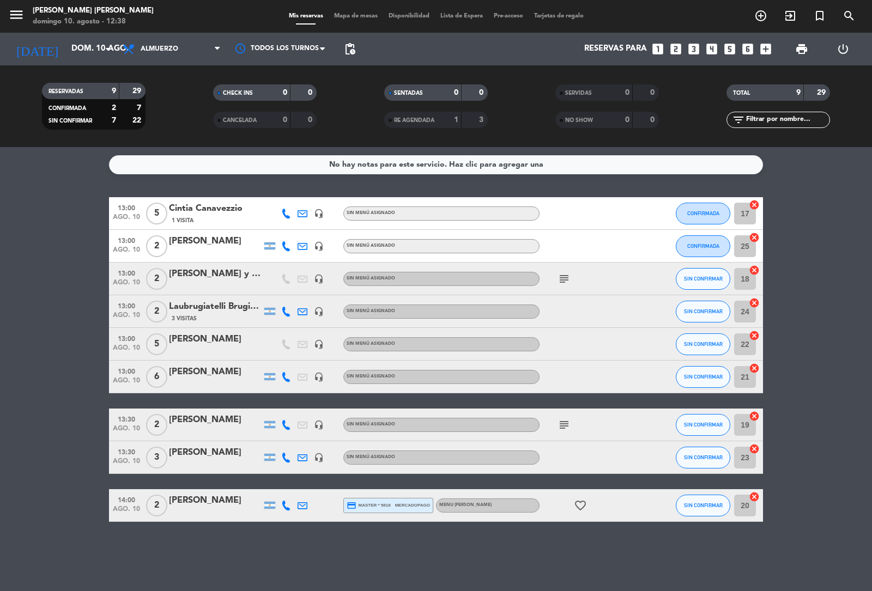
click at [709, 47] on icon "looks_4" at bounding box center [712, 49] width 14 height 14
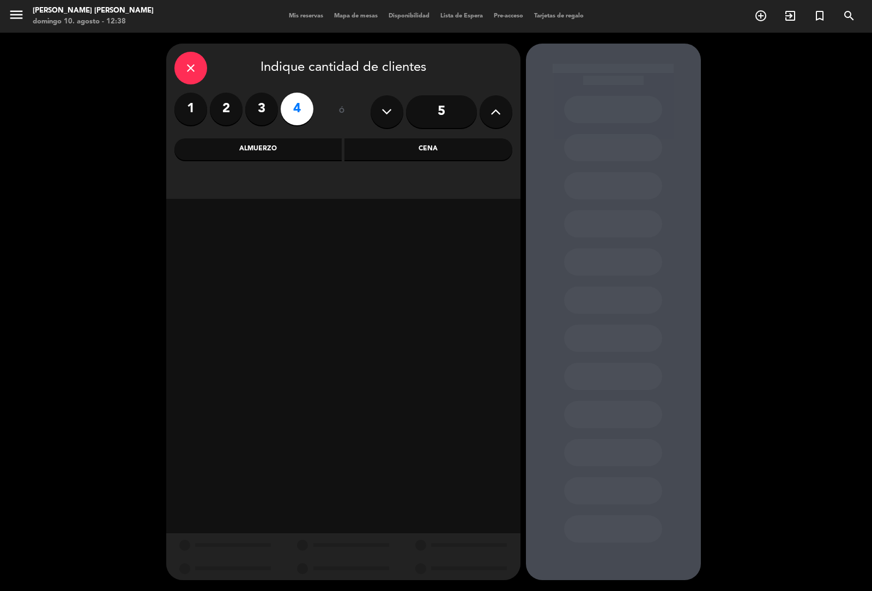
click at [311, 152] on div "Almuerzo" at bounding box center [258, 149] width 168 height 22
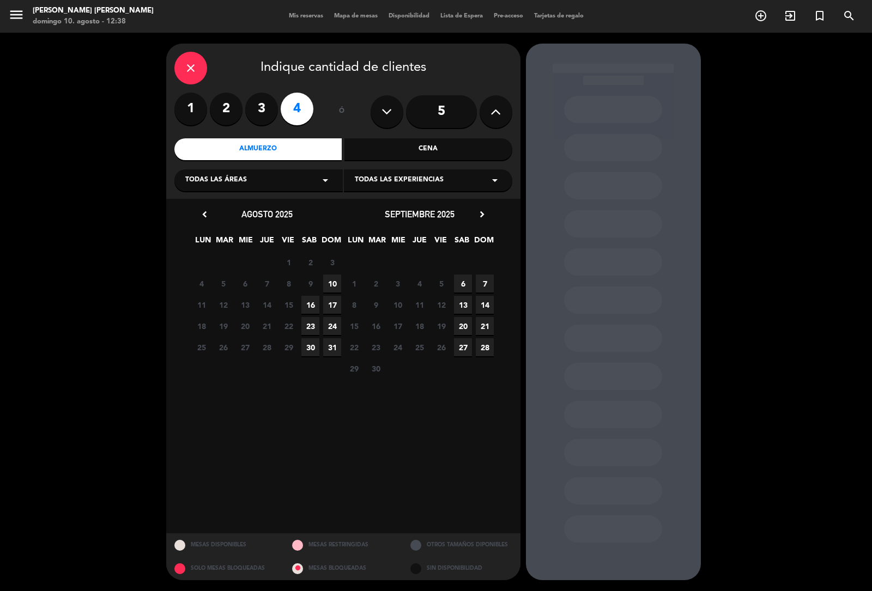
click at [331, 280] on span "10" at bounding box center [332, 284] width 18 height 18
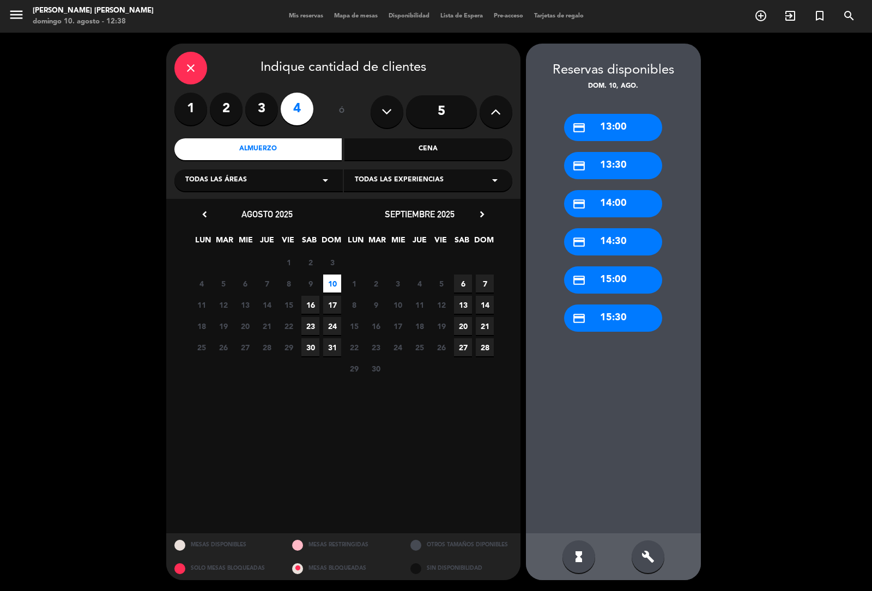
click at [598, 125] on div "credit_card 13:00" at bounding box center [613, 127] width 98 height 27
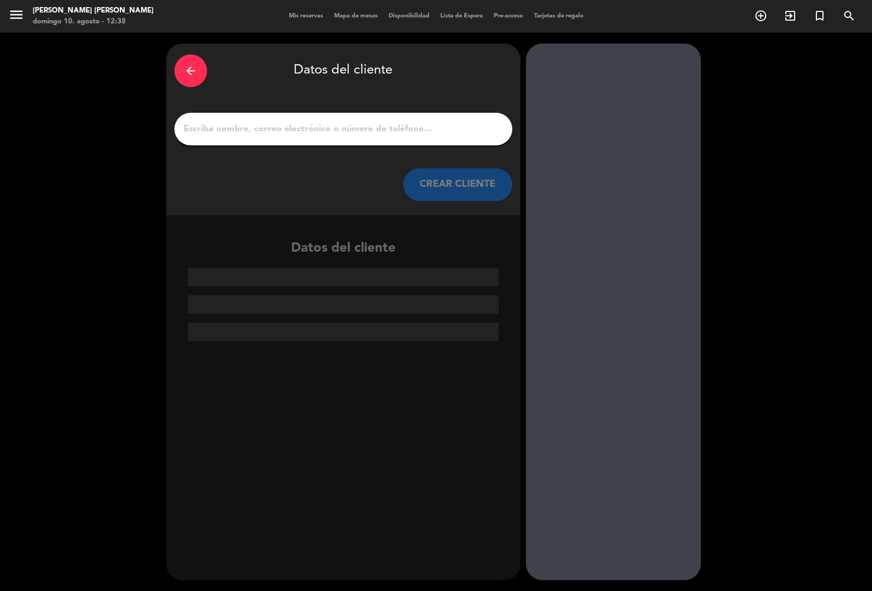
click at [395, 132] on input "1" at bounding box center [344, 129] width 322 height 15
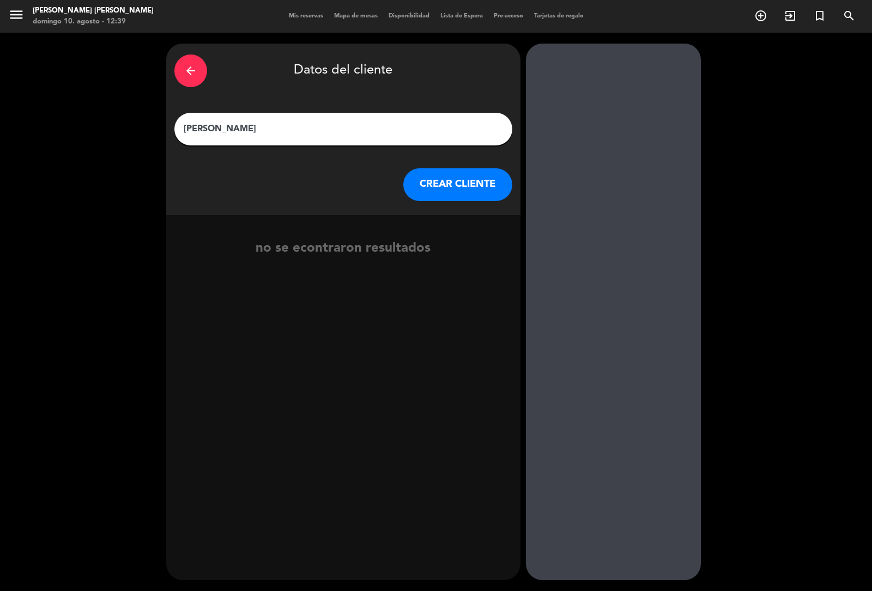
type input "[PERSON_NAME]"
click at [497, 180] on button "CREAR CLIENTE" at bounding box center [457, 184] width 109 height 33
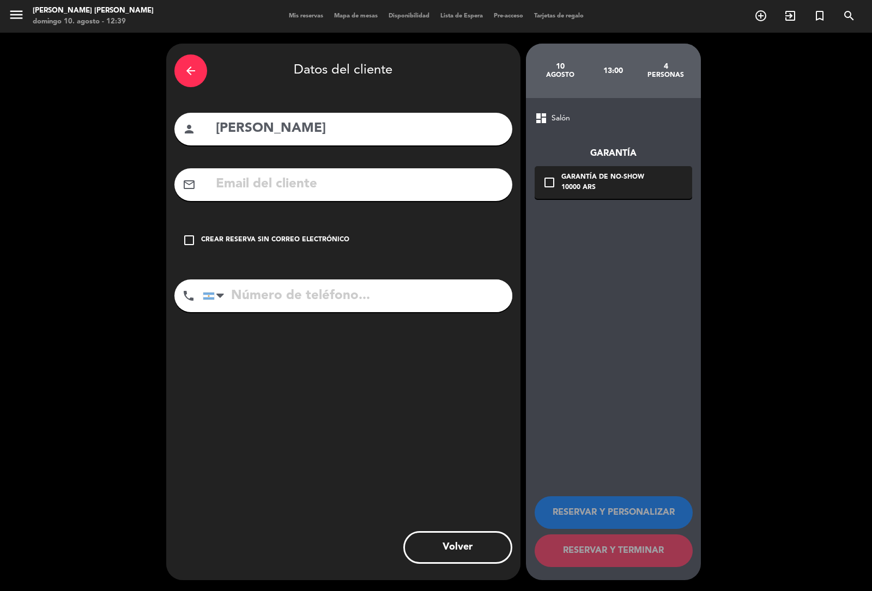
click at [311, 289] on input "tel" at bounding box center [358, 296] width 310 height 33
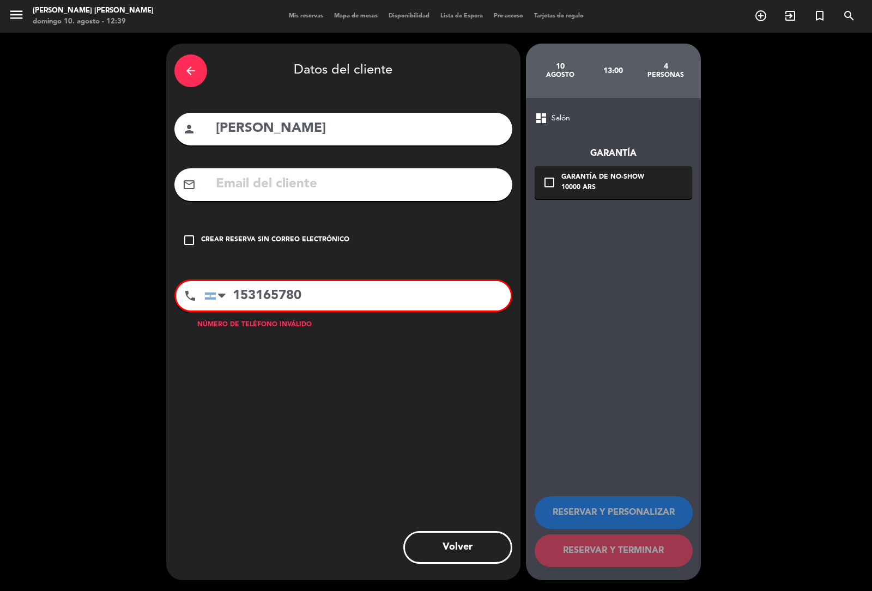
type input "1531657802"
drag, startPoint x: 333, startPoint y: 300, endPoint x: 220, endPoint y: 303, distance: 113.4
click at [220, 303] on div "United States +1 United Kingdom +44 Peru (Perú) +51 Argentina +54 Brazil (Brasi…" at bounding box center [357, 295] width 306 height 29
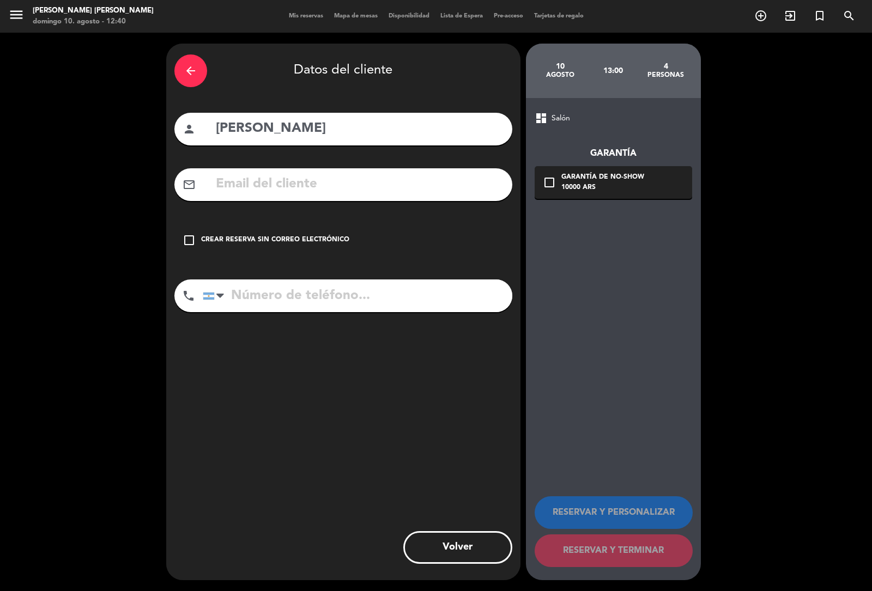
click at [186, 240] on icon "check_box_outline_blank" at bounding box center [189, 240] width 13 height 13
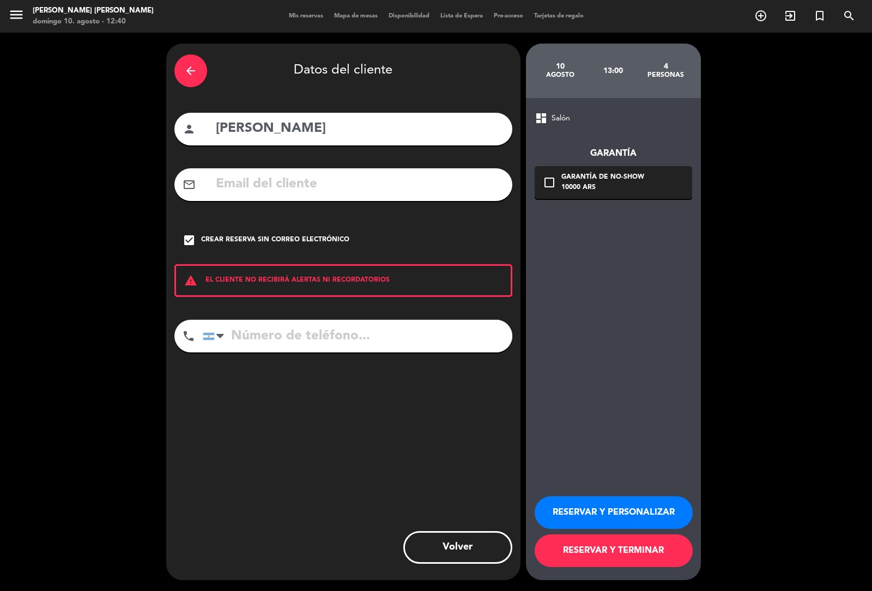
click at [598, 552] on button "RESERVAR Y TERMINAR" at bounding box center [614, 551] width 158 height 33
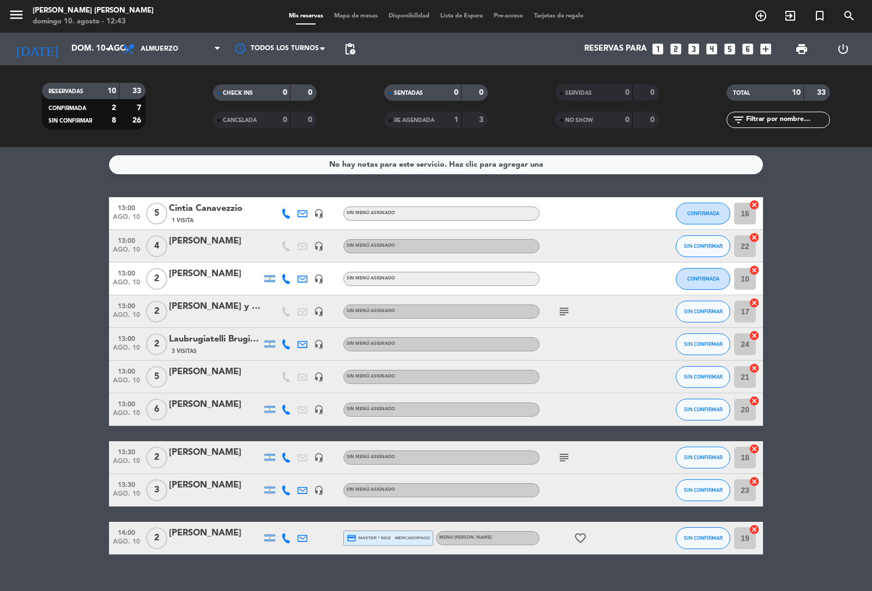
click at [558, 309] on icon "subject" at bounding box center [564, 311] width 13 height 13
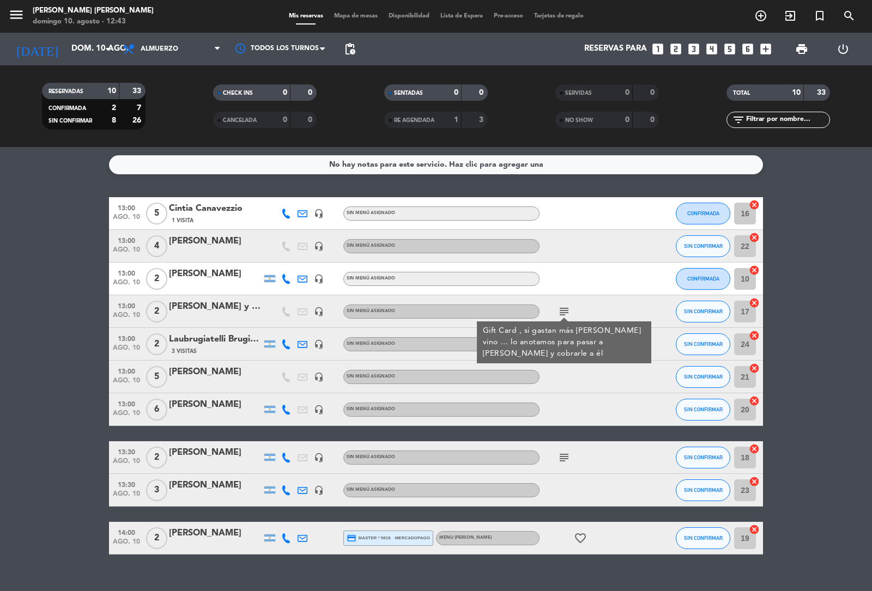
click at [558, 459] on icon "subject" at bounding box center [564, 457] width 13 height 13
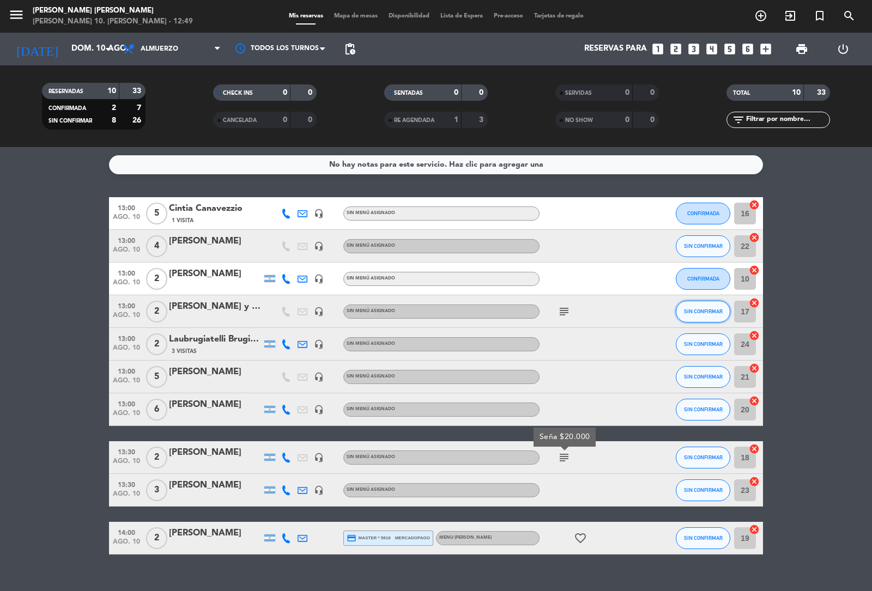
click at [684, 309] on span "SIN CONFIRMAR" at bounding box center [703, 312] width 39 height 6
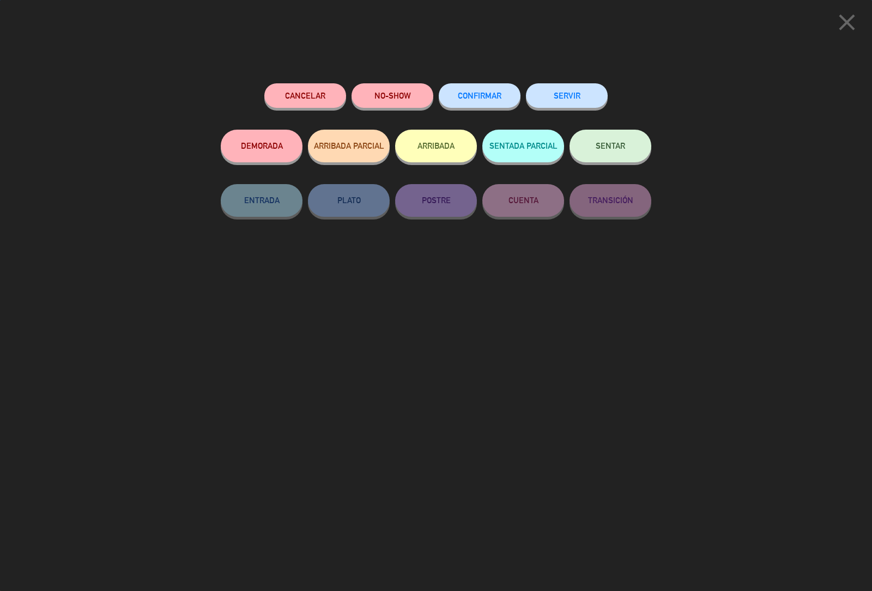
click at [469, 89] on button "CONFIRMAR" at bounding box center [480, 95] width 82 height 25
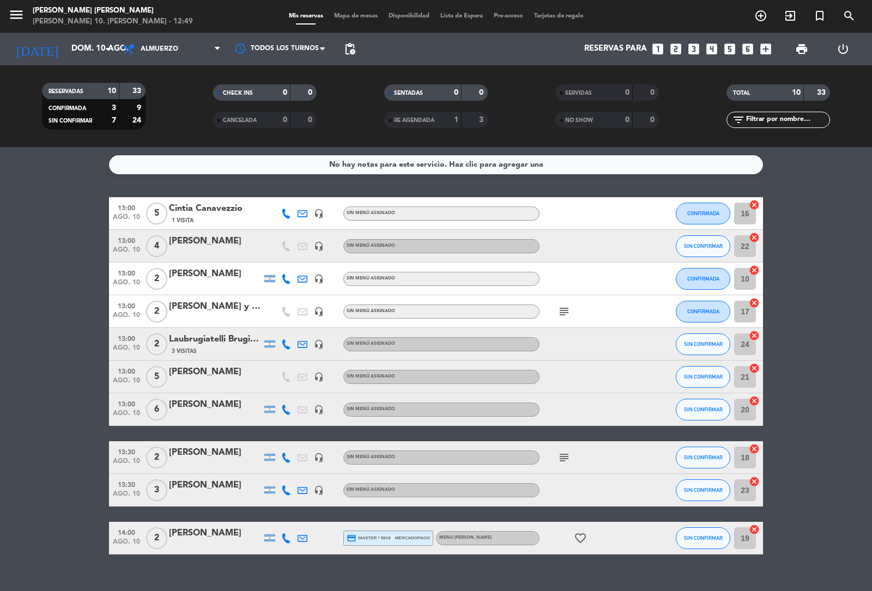
click at [558, 309] on icon "subject" at bounding box center [564, 311] width 13 height 13
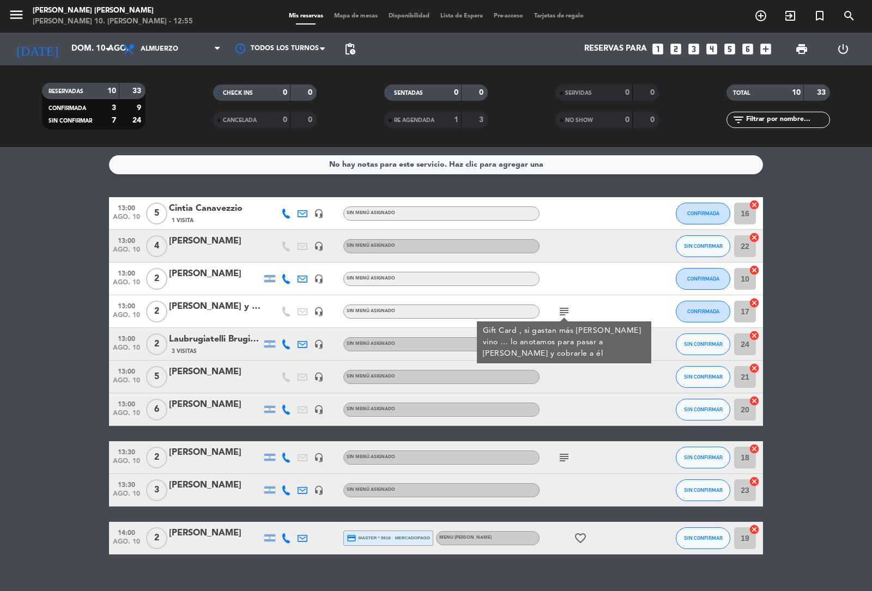
click at [78, 300] on bookings-row "13:00 ago. 10 5 Cintia Canavezzio 1 Visita headset_mic Sin menú asignado CONFIR…" at bounding box center [436, 376] width 872 height 358
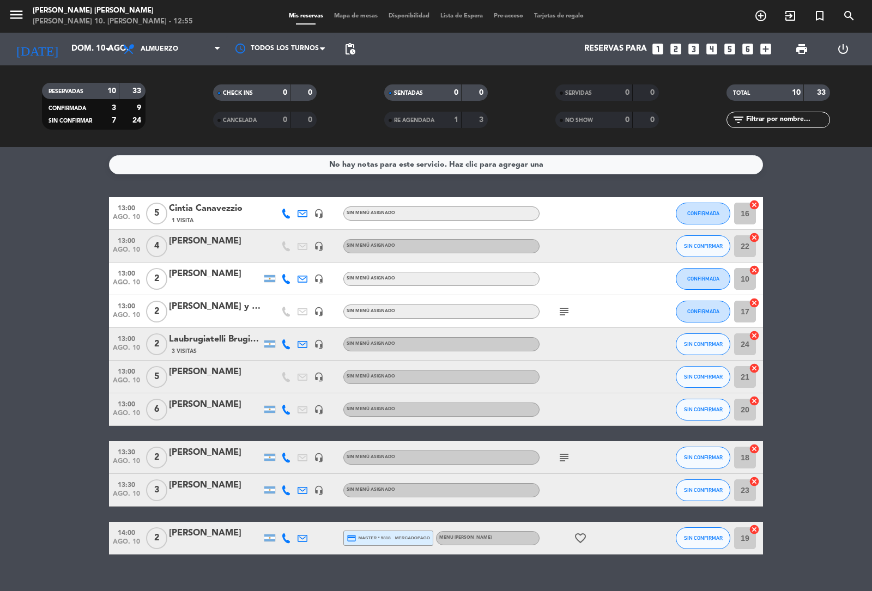
click at [177, 346] on div "Laubrugiatelli Brugiatelli" at bounding box center [215, 340] width 93 height 14
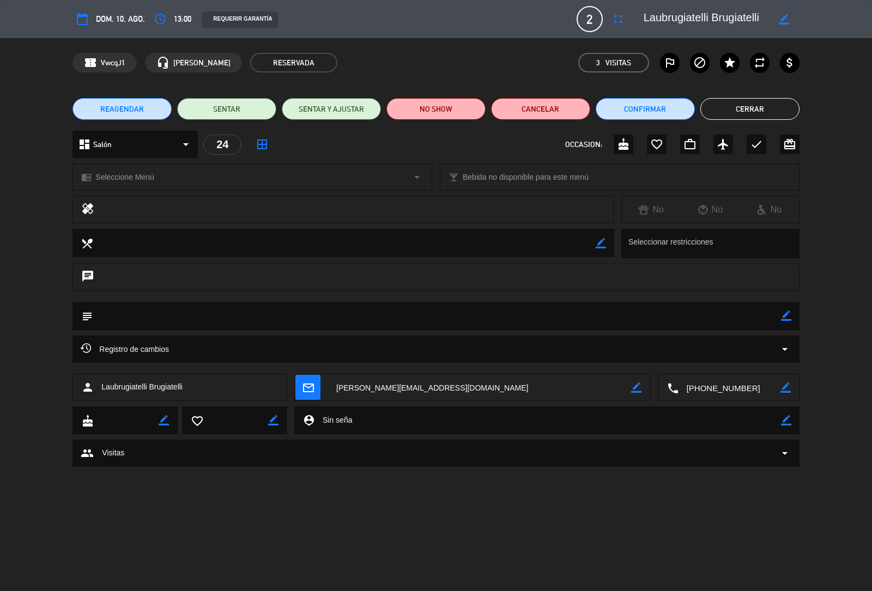
click at [780, 17] on icon "border_color" at bounding box center [784, 19] width 10 height 10
drag, startPoint x: 707, startPoint y: 20, endPoint x: 664, endPoint y: 16, distance: 43.2
click at [664, 16] on textarea at bounding box center [706, 19] width 125 height 20
type textarea "[PERSON_NAME]"
click at [785, 17] on icon at bounding box center [784, 19] width 10 height 10
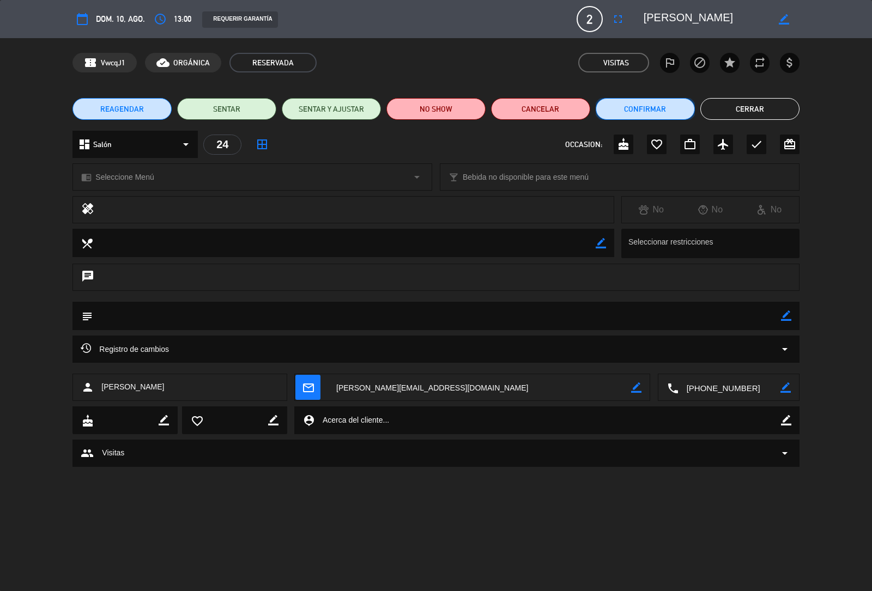
click at [657, 111] on button "Confirmar" at bounding box center [645, 109] width 99 height 22
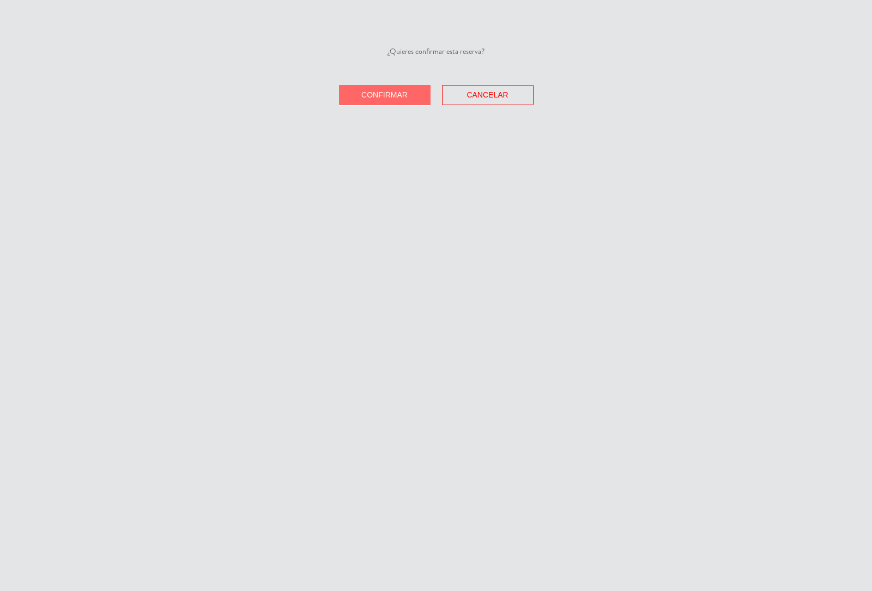
click at [424, 88] on button "Confirmar" at bounding box center [385, 95] width 92 height 20
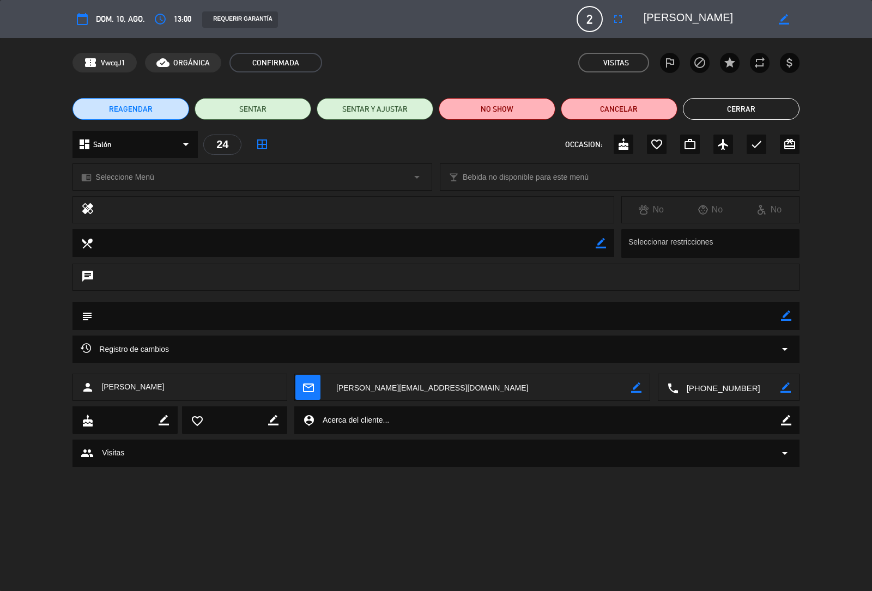
click at [766, 112] on button "Cerrar" at bounding box center [741, 109] width 117 height 22
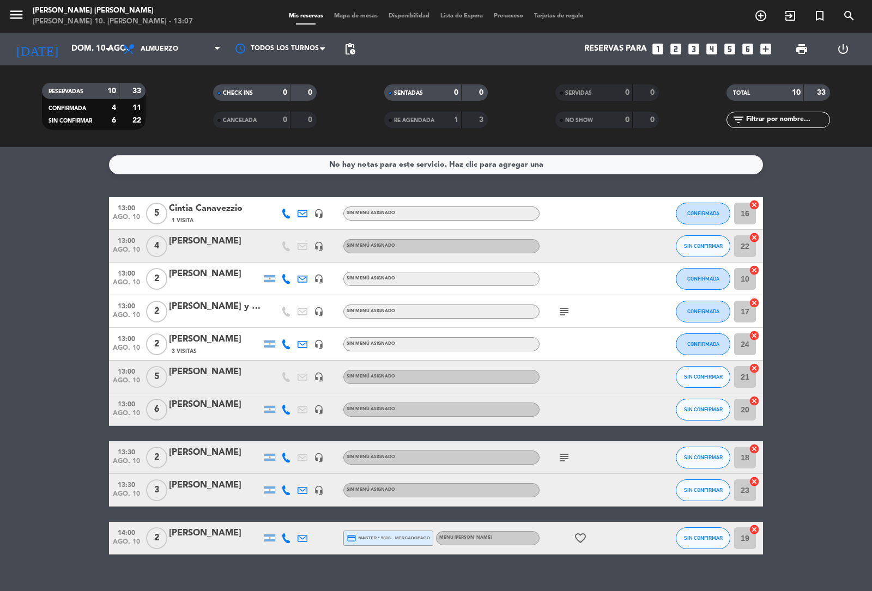
click at [188, 209] on div "Cintia Canavezzio" at bounding box center [215, 209] width 93 height 14
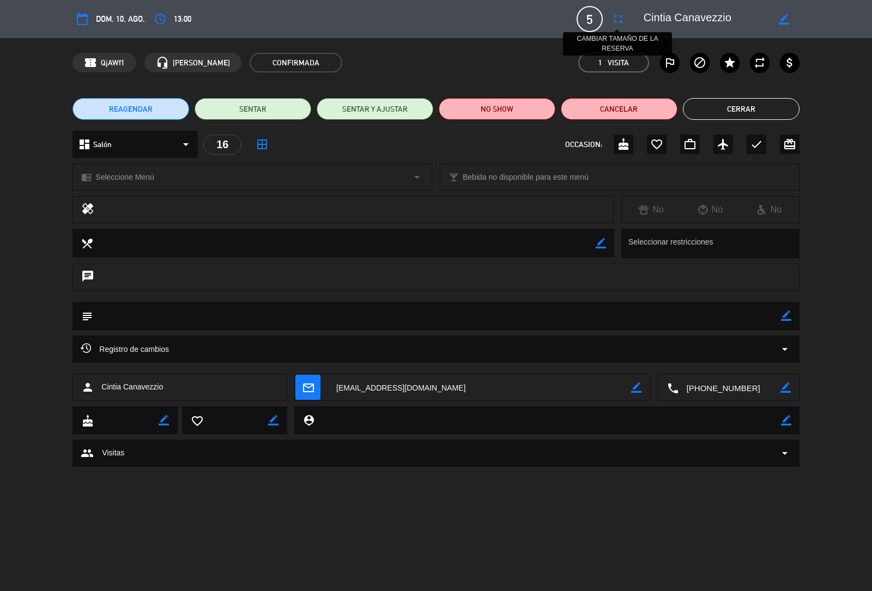
click at [614, 17] on icon "fullscreen" at bounding box center [618, 19] width 13 height 13
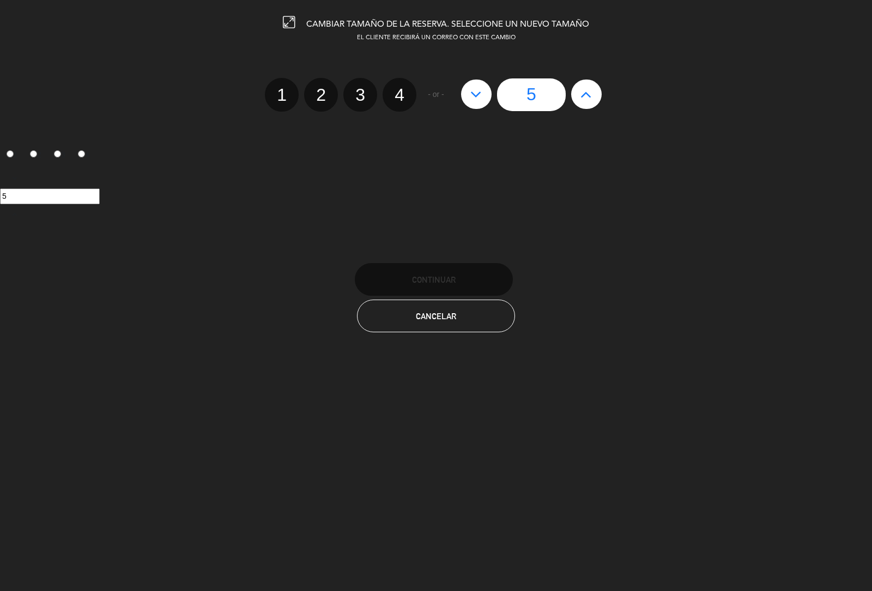
click at [401, 94] on label "4" at bounding box center [400, 95] width 34 height 34
click at [401, 89] on input "4" at bounding box center [398, 85] width 7 height 7
radio input "true"
radio input "false"
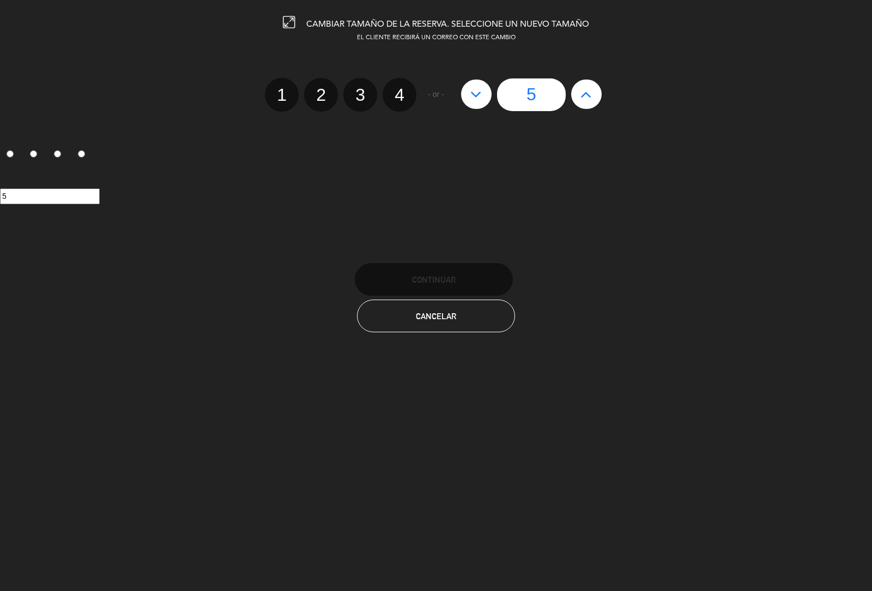
radio input "false"
radio input "true"
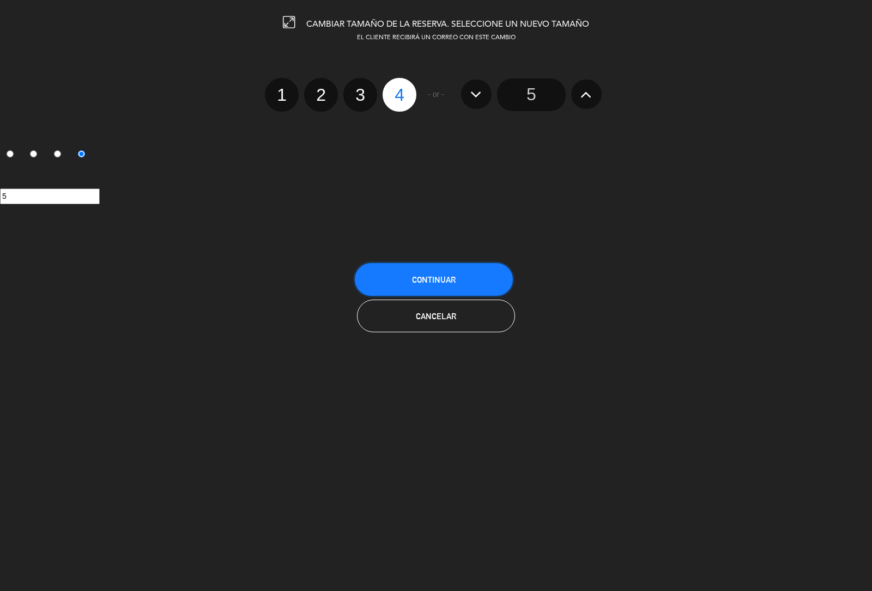
click at [432, 273] on button "Continuar" at bounding box center [434, 279] width 158 height 33
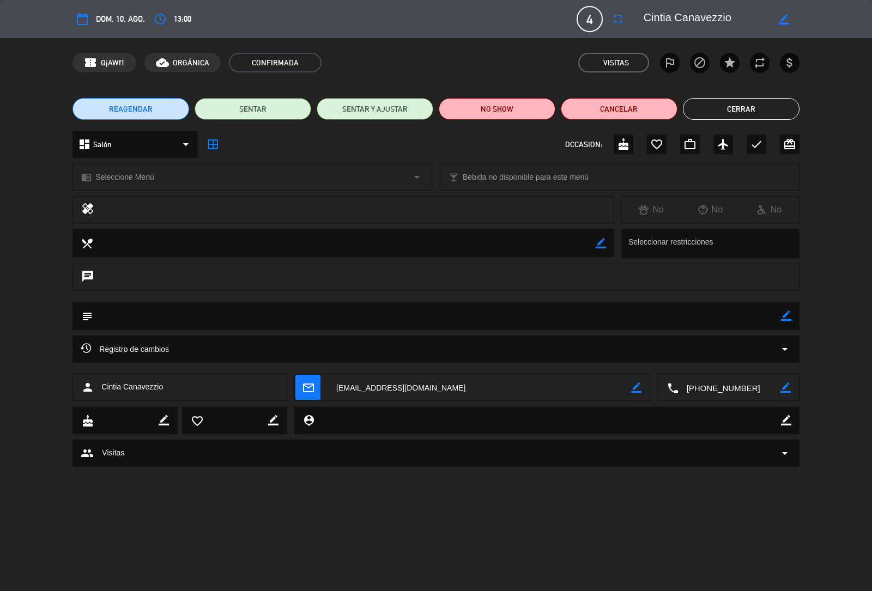
drag, startPoint x: 758, startPoint y: 107, endPoint x: 751, endPoint y: 110, distance: 7.4
click at [755, 108] on button "Cerrar" at bounding box center [741, 109] width 117 height 22
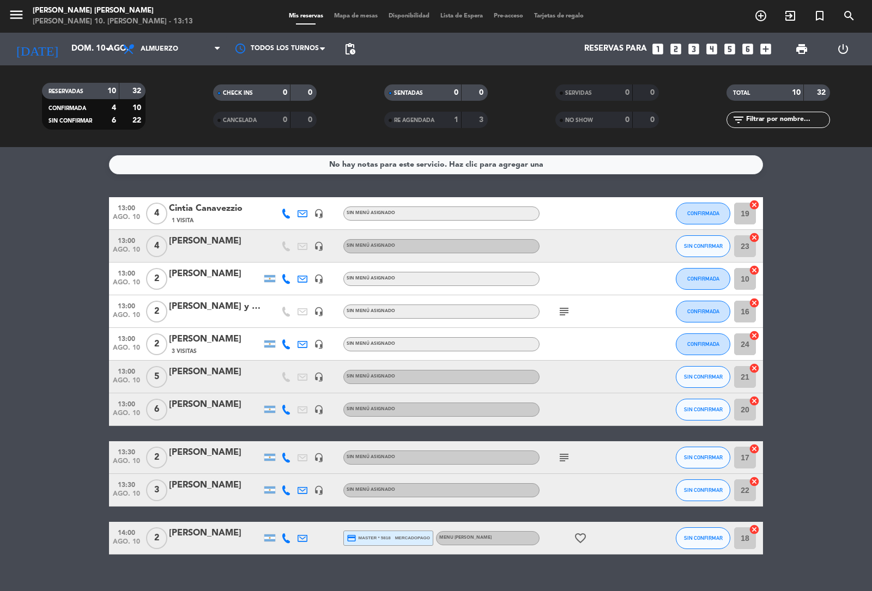
click at [680, 52] on icon "looks_two" at bounding box center [676, 49] width 14 height 14
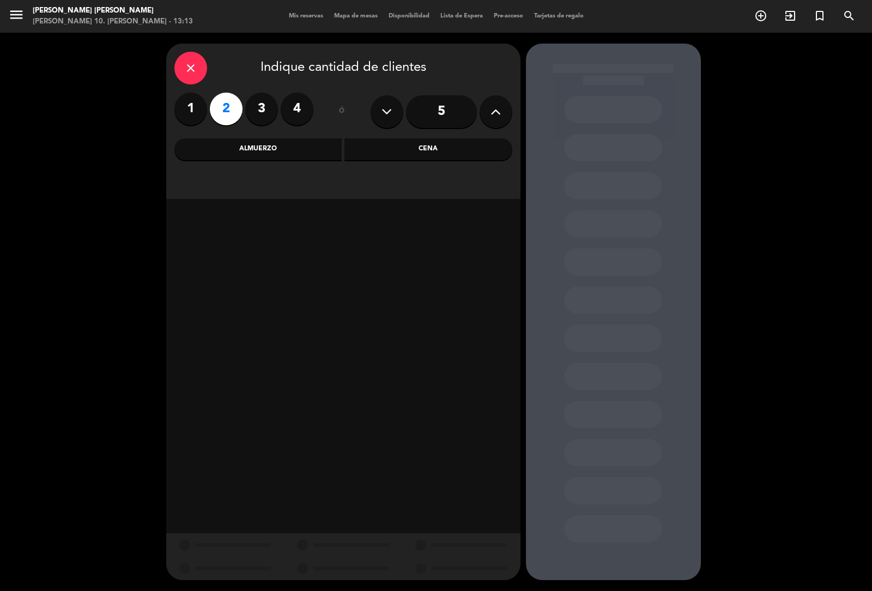
click at [325, 143] on div "Almuerzo" at bounding box center [258, 149] width 168 height 22
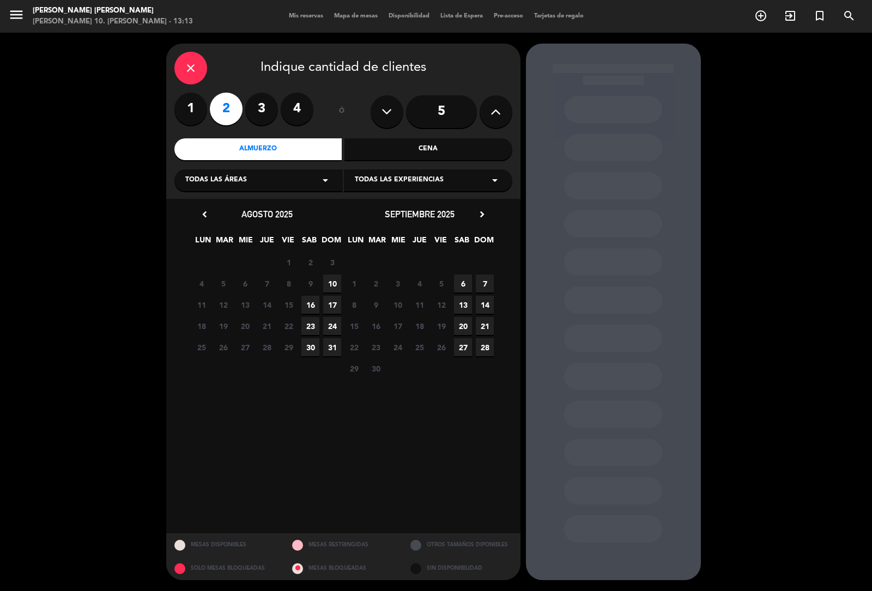
click at [333, 279] on span "10" at bounding box center [332, 284] width 18 height 18
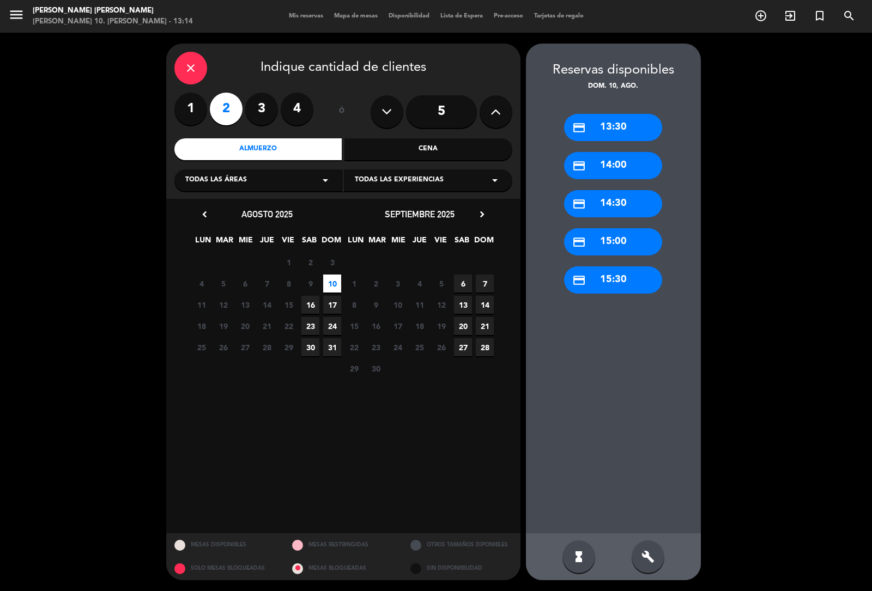
click at [620, 122] on div "credit_card 13:30" at bounding box center [613, 127] width 98 height 27
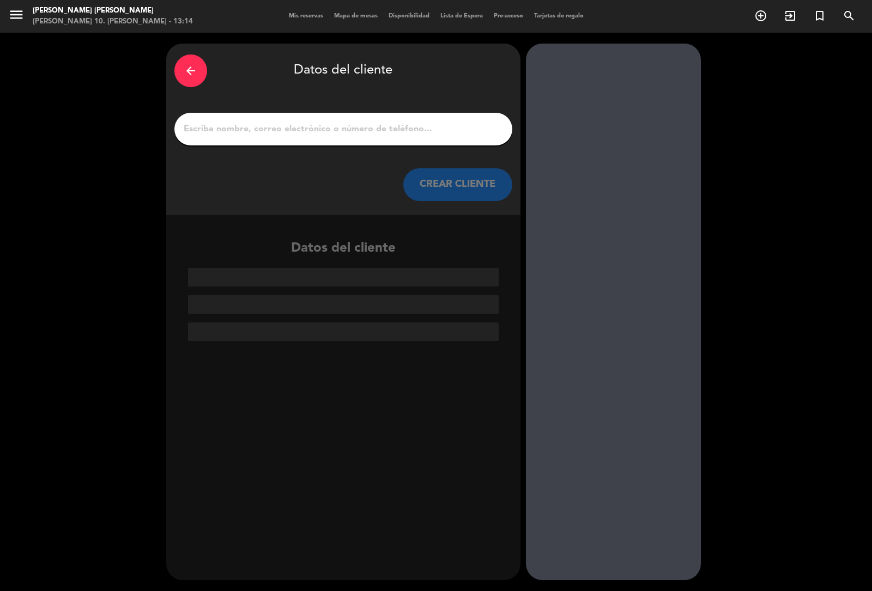
click at [328, 132] on input "1" at bounding box center [344, 129] width 322 height 15
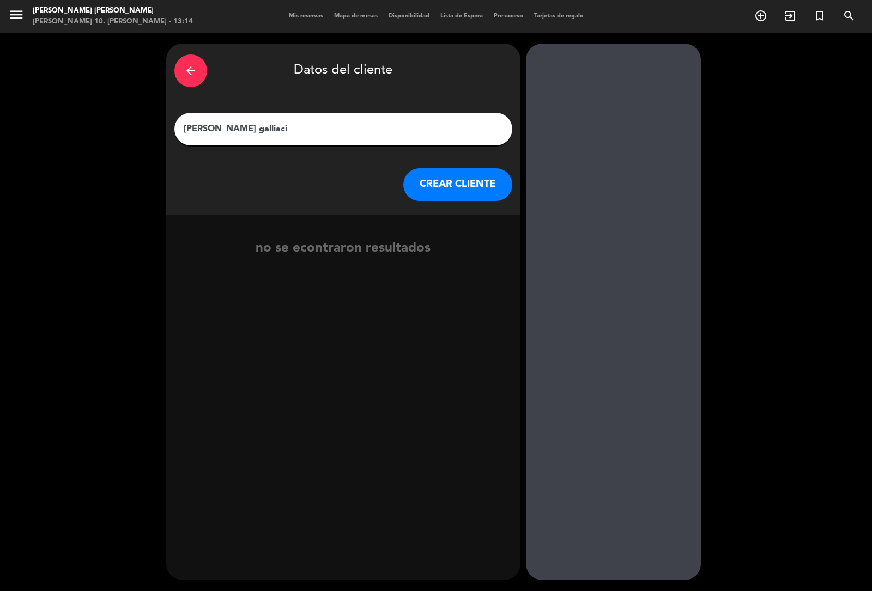
type input "[PERSON_NAME] galliaci"
click at [494, 186] on button "CREAR CLIENTE" at bounding box center [457, 184] width 109 height 33
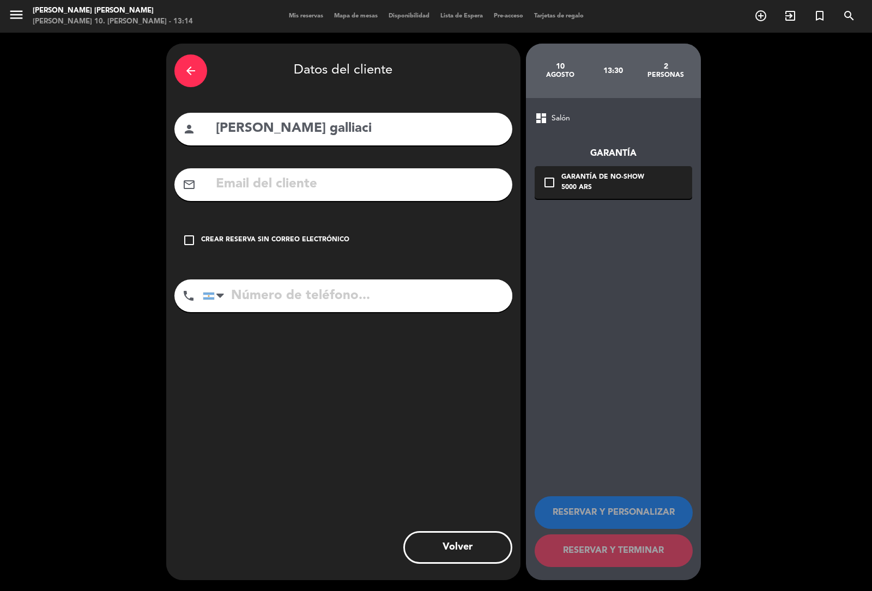
click at [262, 227] on div "check_box_outline_blank Crear reserva sin correo electrónico" at bounding box center [343, 240] width 338 height 33
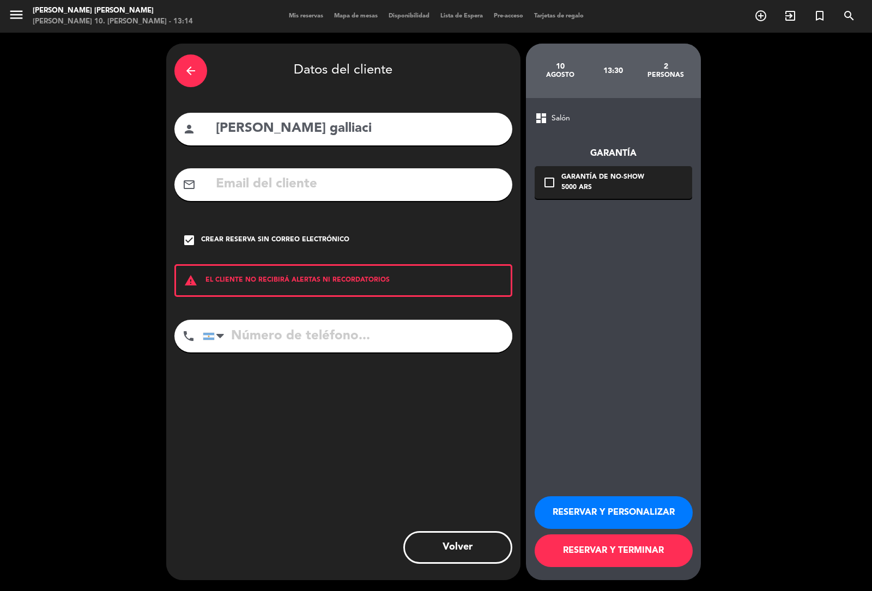
click at [583, 549] on button "RESERVAR Y TERMINAR" at bounding box center [614, 551] width 158 height 33
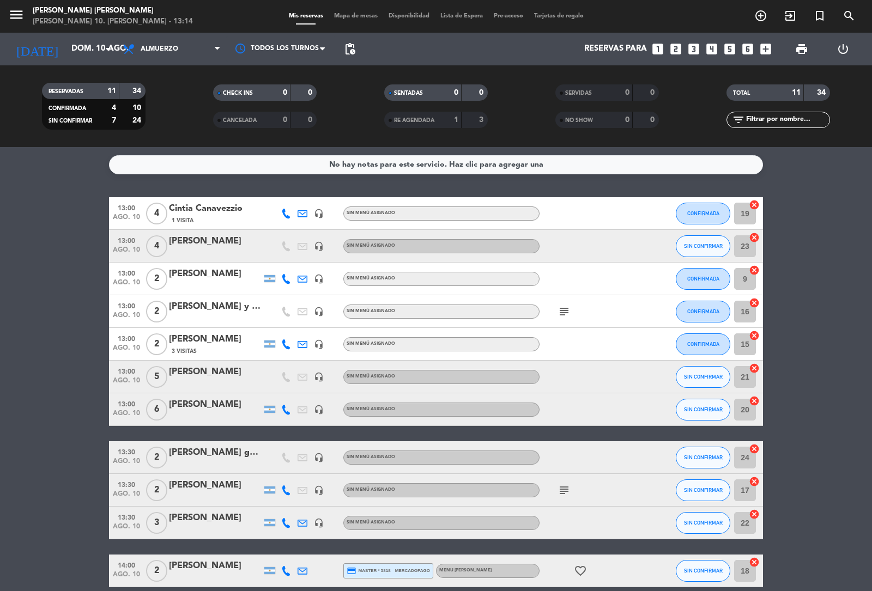
click at [657, 51] on icon "looks_one" at bounding box center [658, 49] width 14 height 14
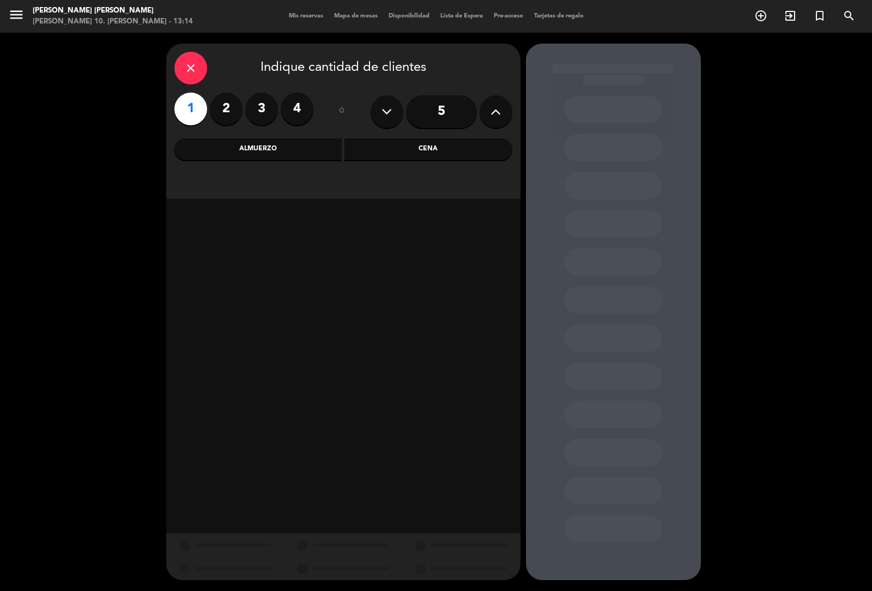
click at [325, 146] on div "Almuerzo" at bounding box center [258, 149] width 168 height 22
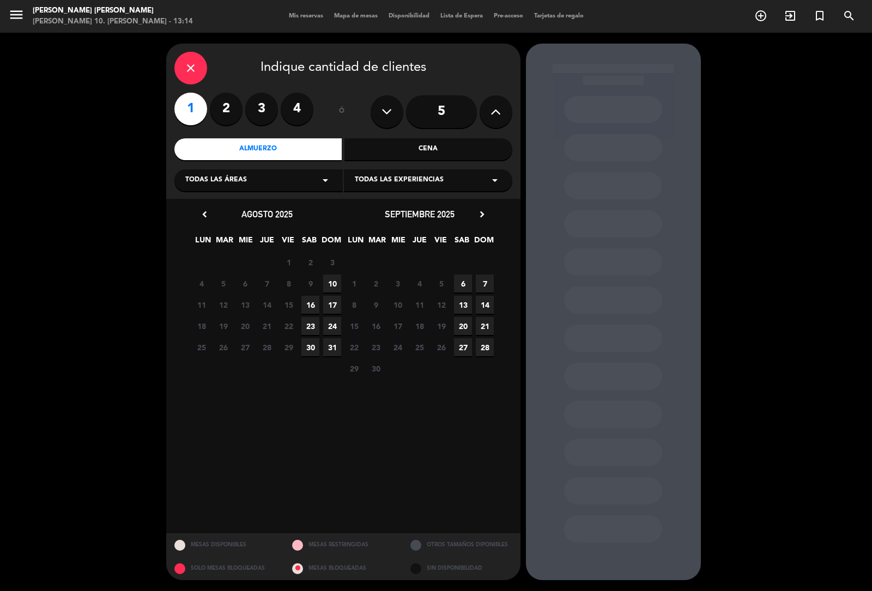
click at [330, 280] on span "10" at bounding box center [332, 284] width 18 height 18
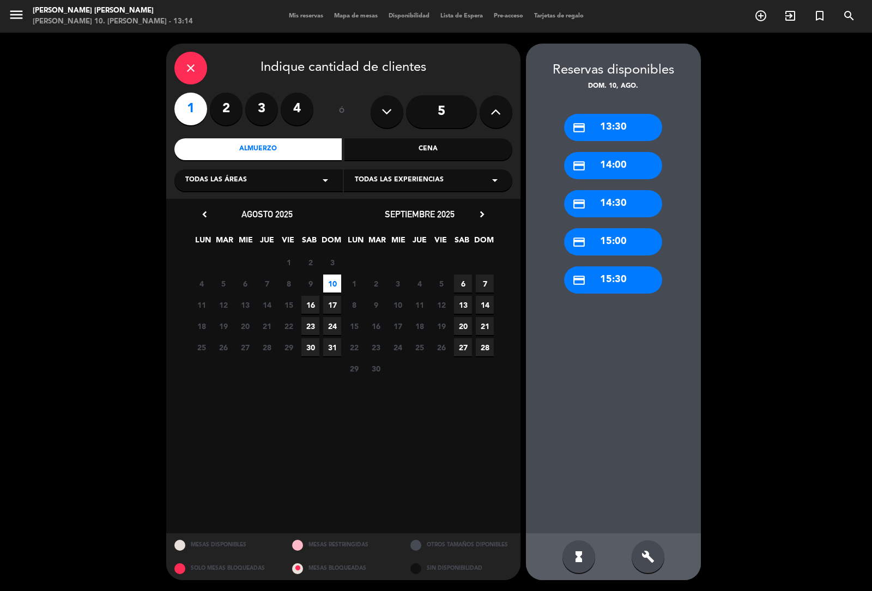
click at [582, 128] on div "credit_card 13:30" at bounding box center [613, 127] width 98 height 27
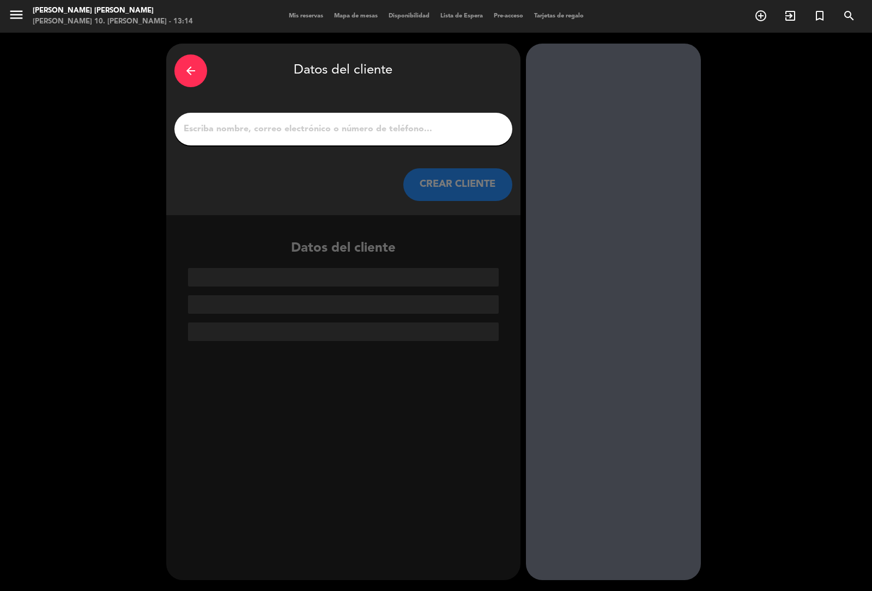
click at [340, 138] on div at bounding box center [343, 129] width 338 height 33
click at [340, 137] on div at bounding box center [343, 129] width 338 height 33
click at [339, 126] on input "1" at bounding box center [344, 129] width 322 height 15
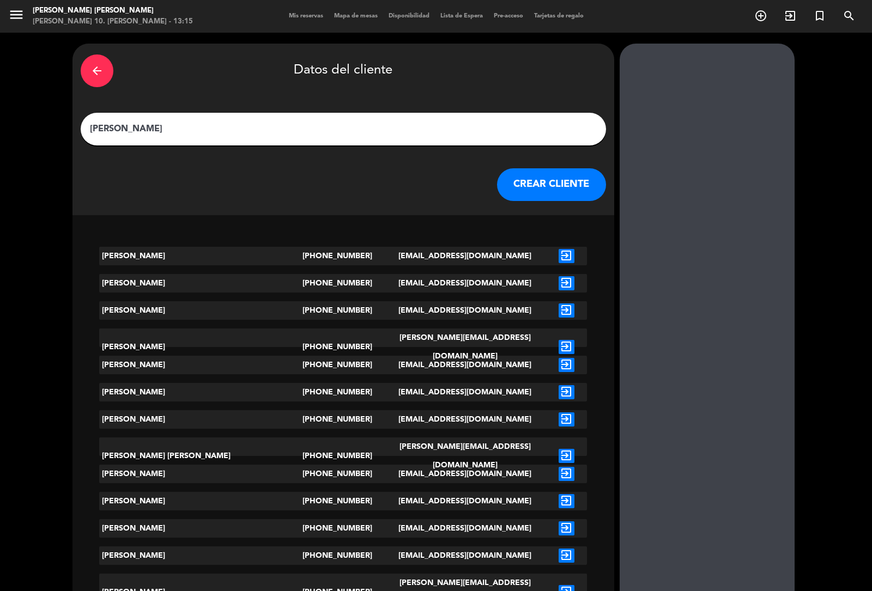
type input "[PERSON_NAME]"
click at [497, 181] on button "CREAR CLIENTE" at bounding box center [551, 184] width 109 height 33
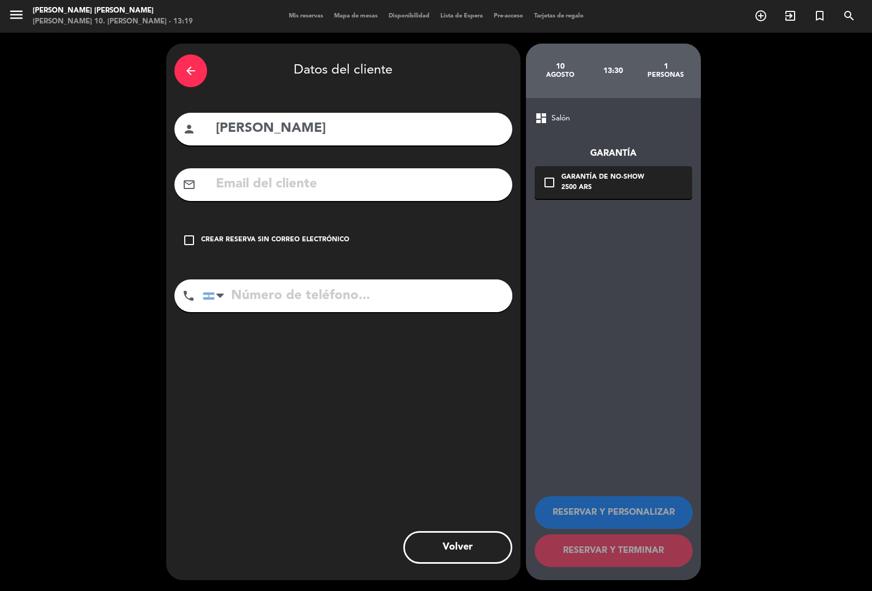
click at [210, 233] on div "check_box_outline_blank Crear reserva sin correo electrónico" at bounding box center [343, 240] width 338 height 33
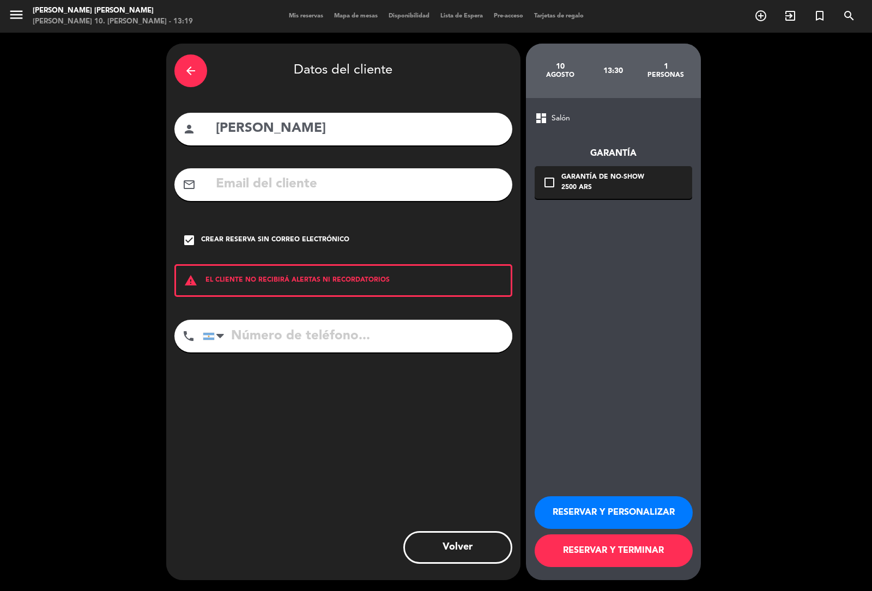
click at [603, 547] on button "RESERVAR Y TERMINAR" at bounding box center [614, 551] width 158 height 33
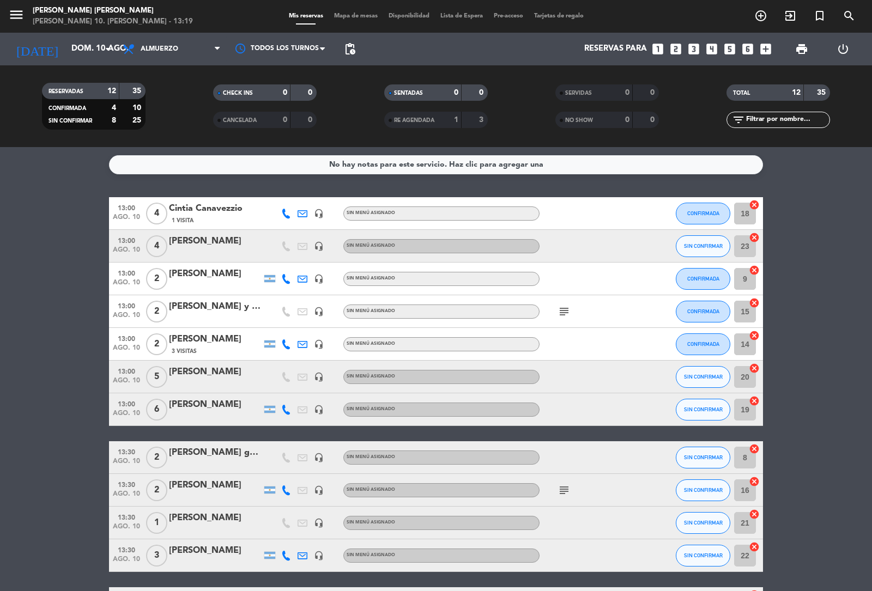
click at [146, 489] on span "2" at bounding box center [156, 491] width 21 height 22
click at [174, 488] on div "[PERSON_NAME]" at bounding box center [215, 486] width 93 height 14
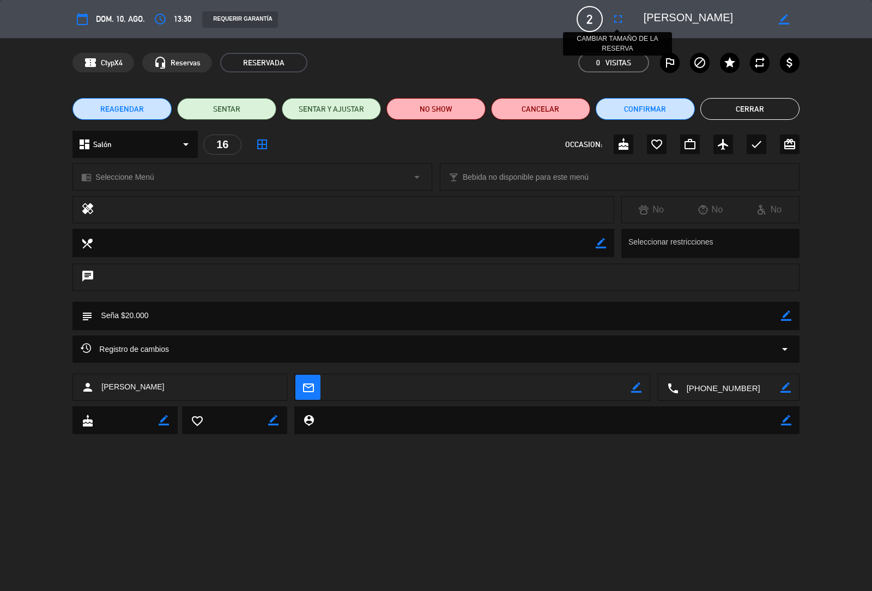
click at [612, 13] on icon "fullscreen" at bounding box center [618, 19] width 13 height 13
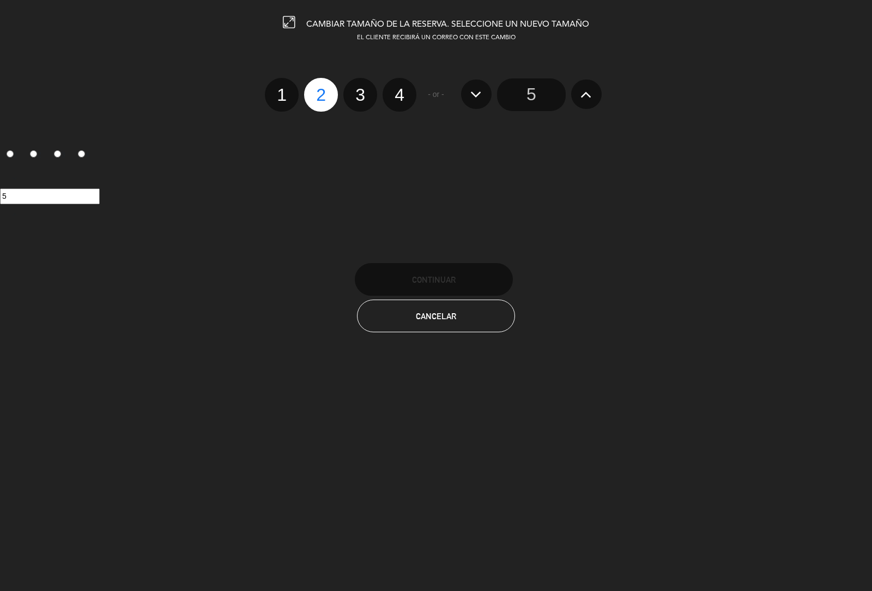
click at [398, 93] on label "4" at bounding box center [400, 95] width 34 height 34
click at [398, 89] on input "4" at bounding box center [398, 85] width 7 height 7
radio input "true"
radio input "false"
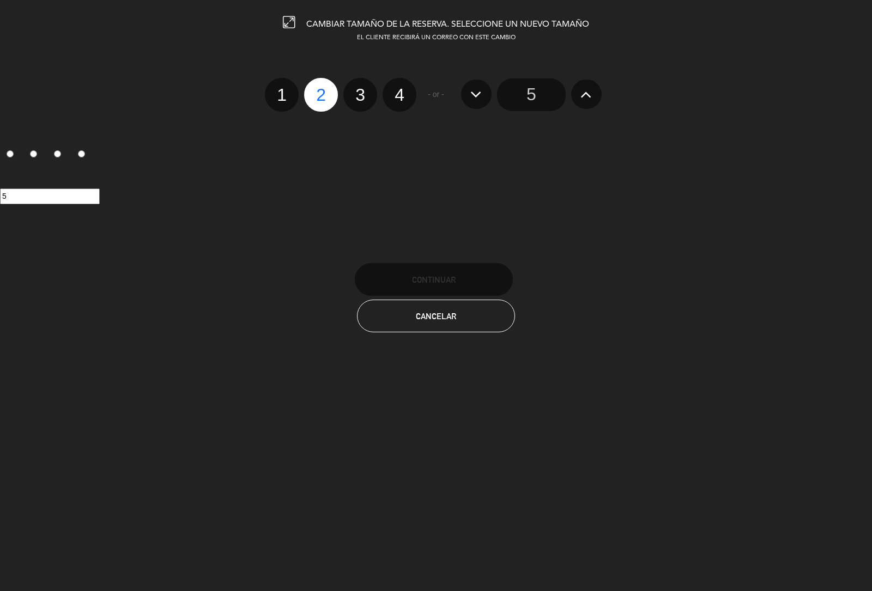
radio input "false"
radio input "true"
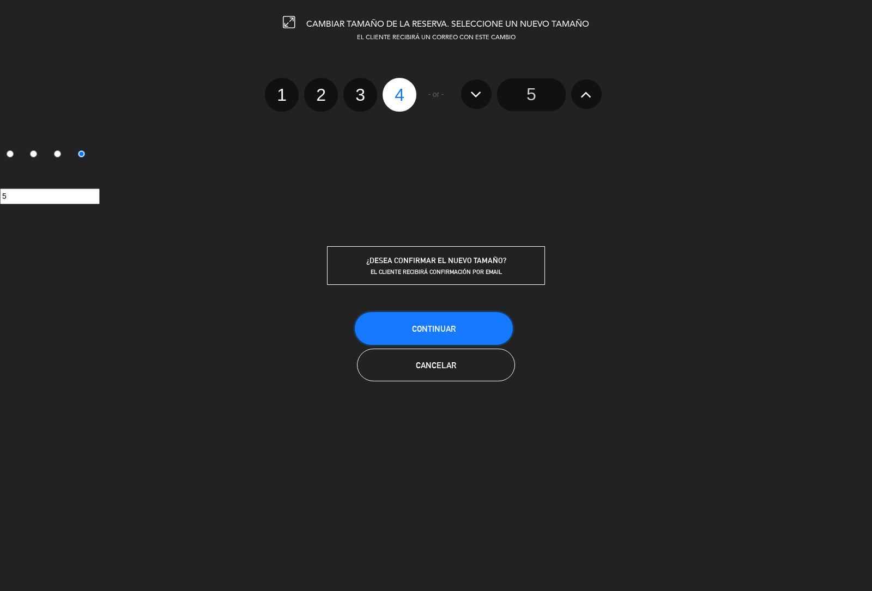
click at [451, 328] on span "Continuar" at bounding box center [434, 328] width 44 height 9
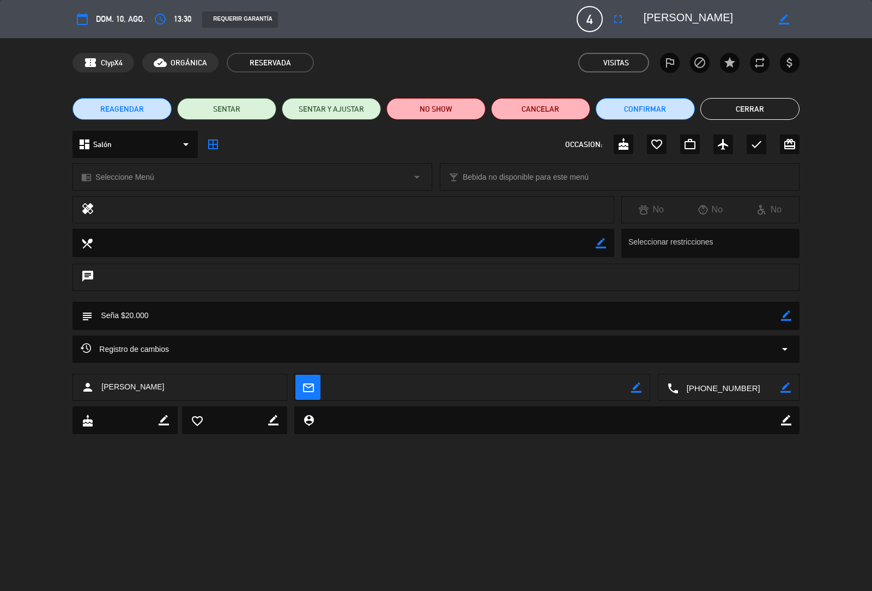
click at [764, 106] on button "Cerrar" at bounding box center [749, 109] width 99 height 22
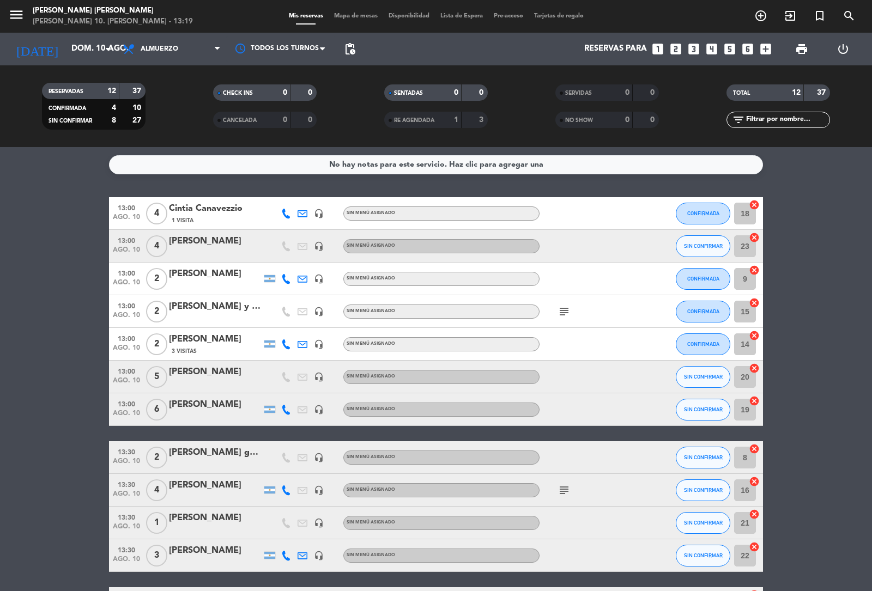
scroll to position [31, 0]
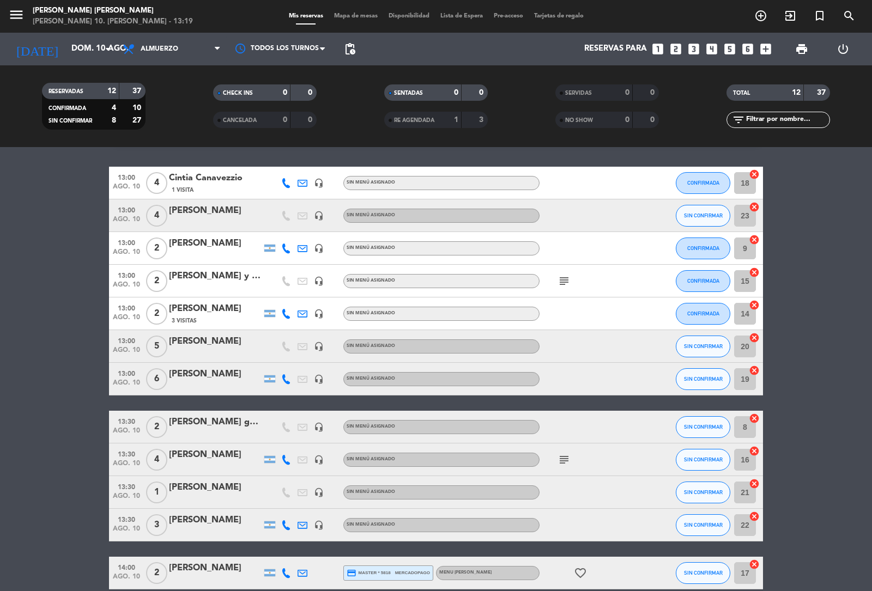
click at [560, 458] on icon "subject" at bounding box center [564, 460] width 13 height 13
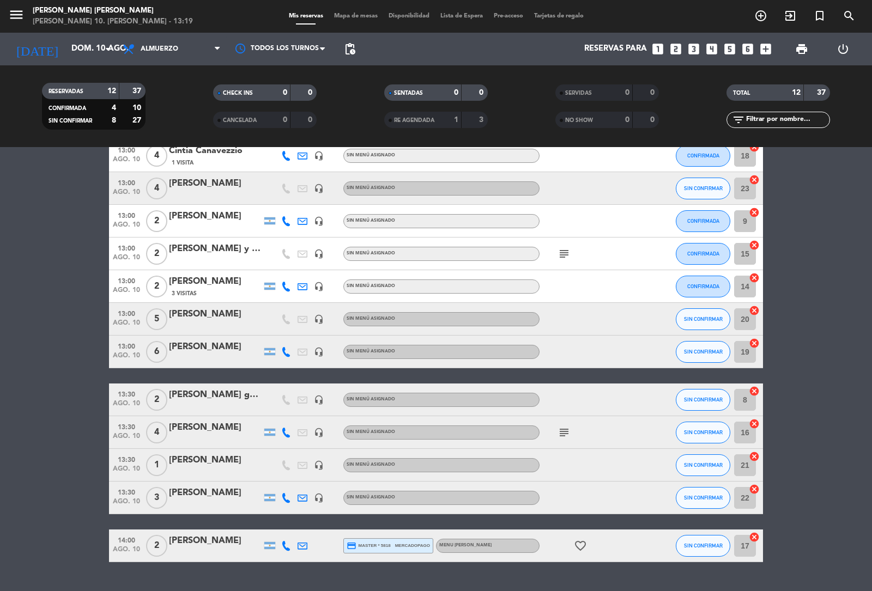
scroll to position [61, 0]
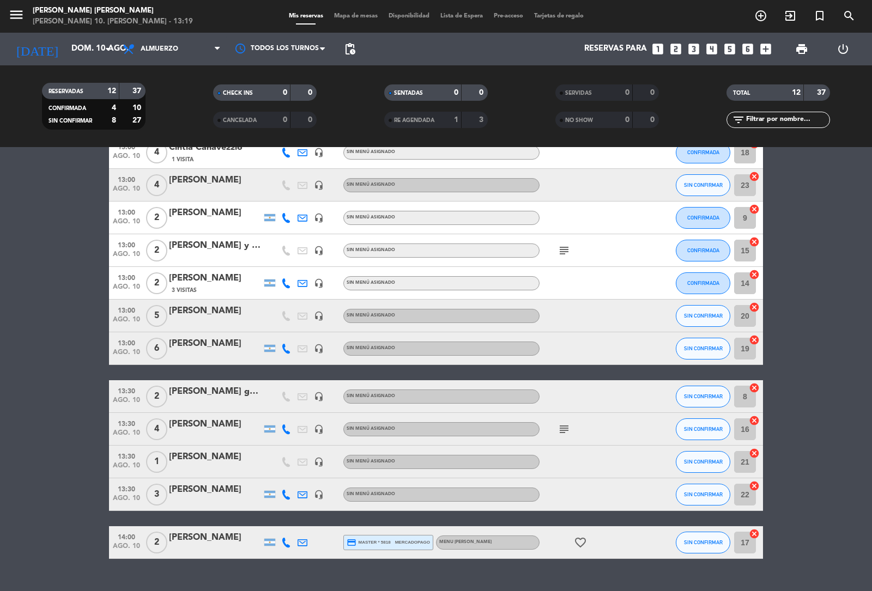
click at [556, 252] on span "subject" at bounding box center [564, 250] width 16 height 13
click at [558, 252] on icon "subject" at bounding box center [564, 250] width 13 height 13
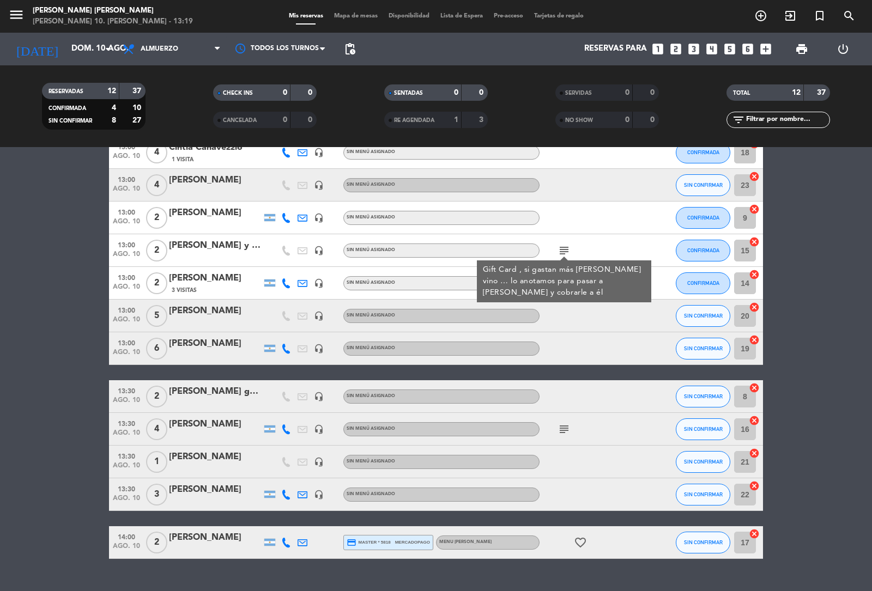
scroll to position [83, 0]
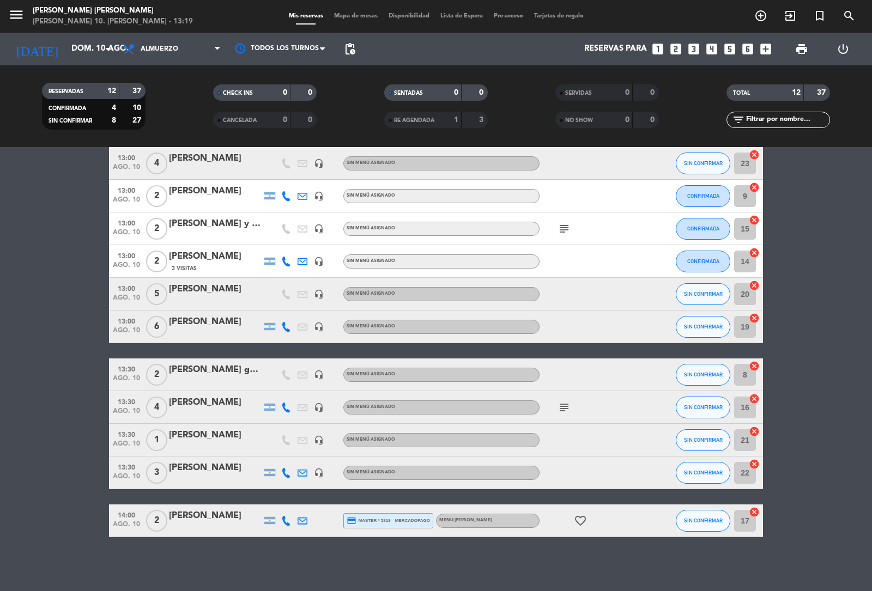
click at [576, 520] on icon "favorite_border" at bounding box center [580, 521] width 13 height 13
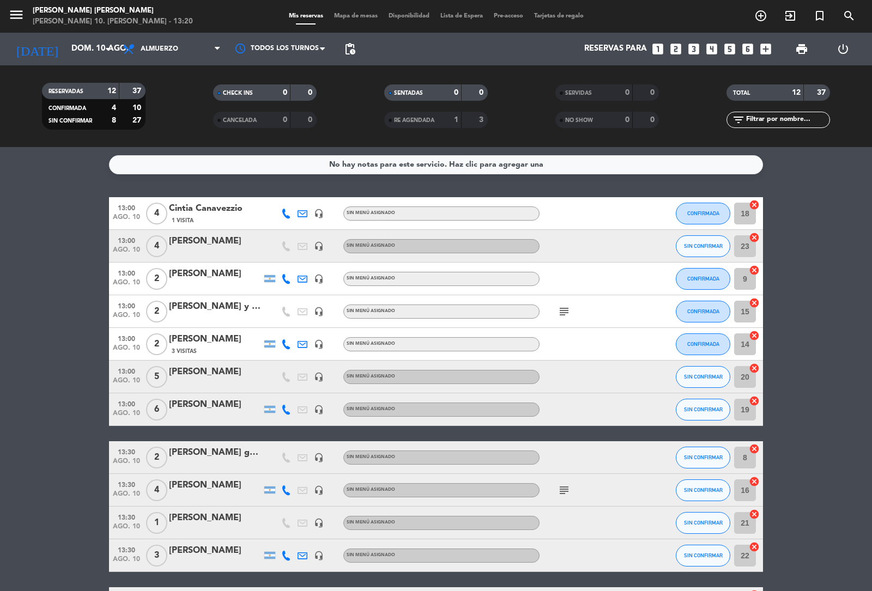
scroll to position [68, 0]
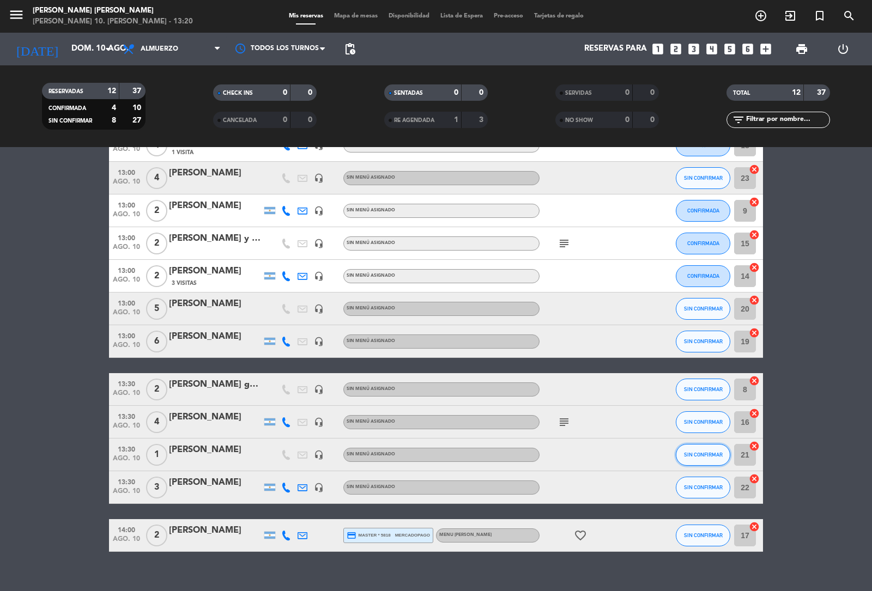
click at [684, 458] on span "SIN CONFIRMAR" at bounding box center [703, 455] width 39 height 6
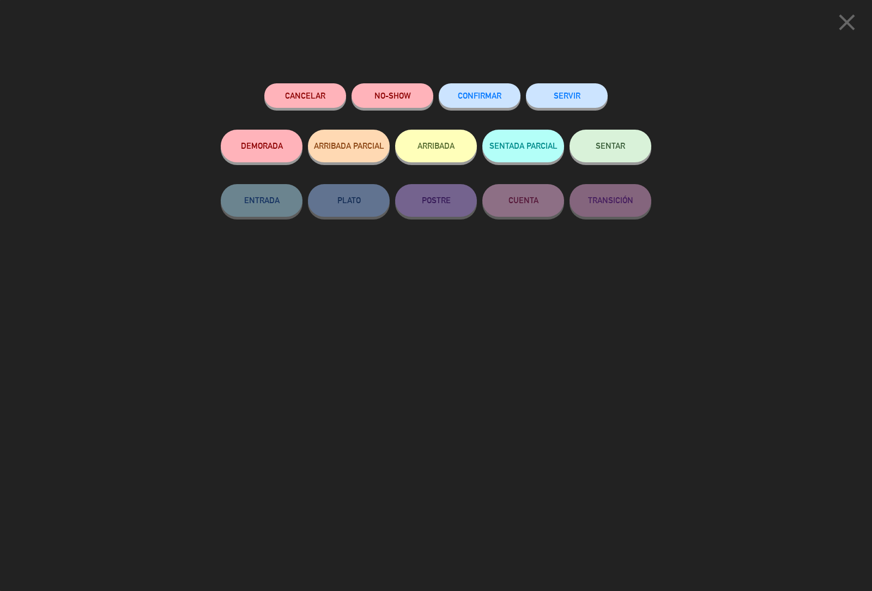
click at [478, 105] on button "CONFIRMAR" at bounding box center [480, 95] width 82 height 25
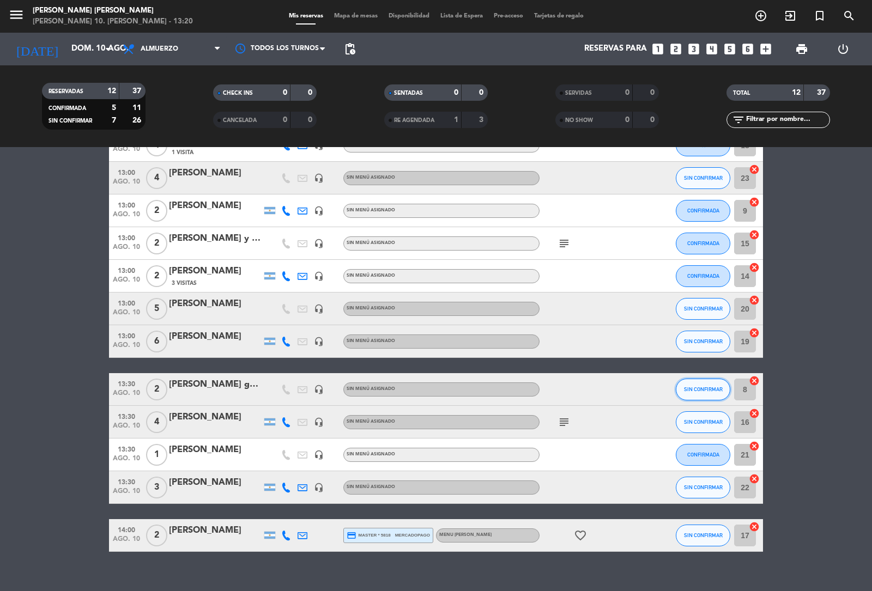
click at [688, 385] on button "SIN CONFIRMAR" at bounding box center [703, 390] width 55 height 22
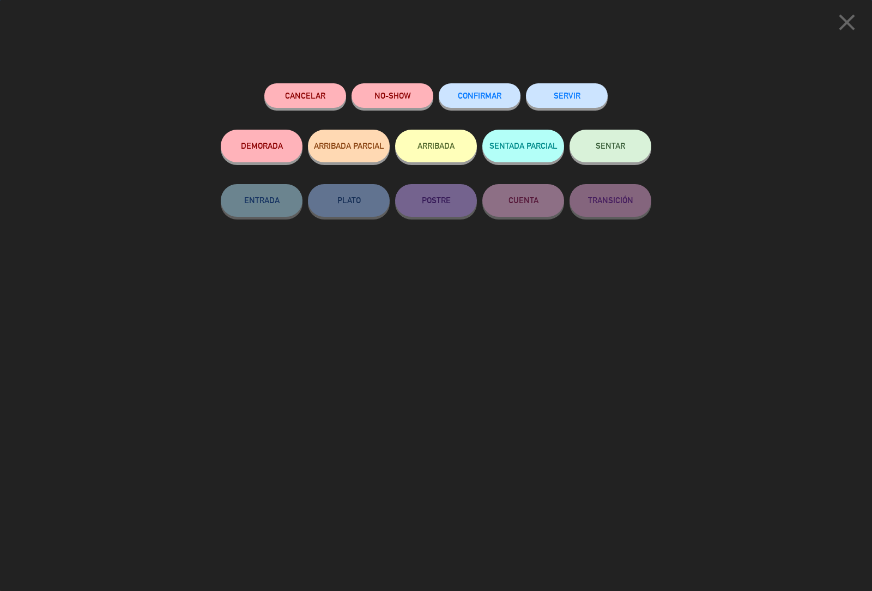
click at [461, 102] on button "CONFIRMAR" at bounding box center [480, 95] width 82 height 25
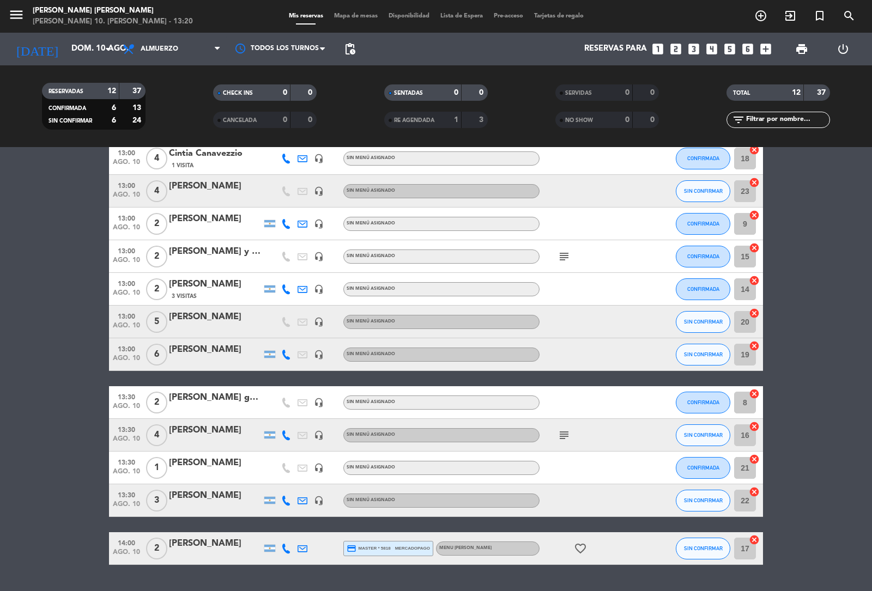
scroll to position [61, 0]
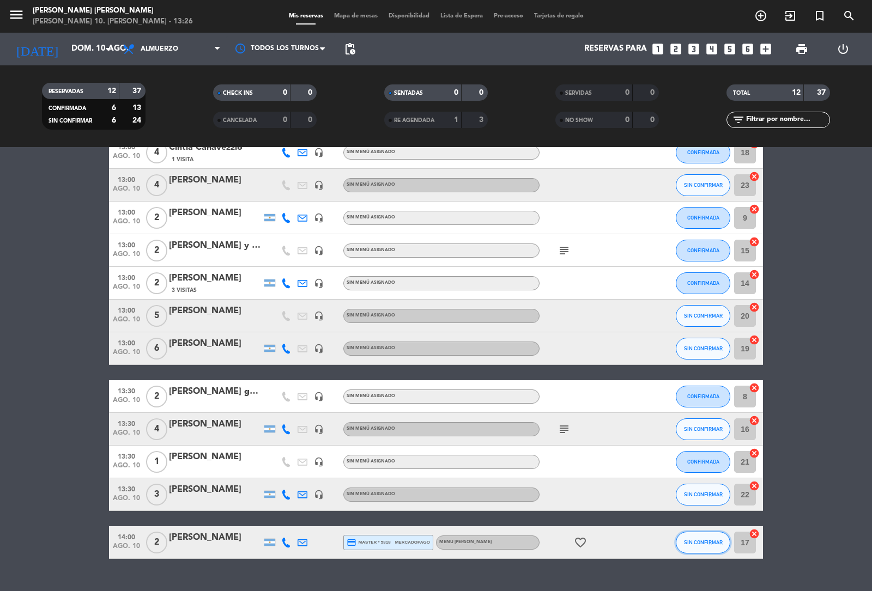
click at [693, 547] on button "SIN CONFIRMAR" at bounding box center [703, 543] width 55 height 22
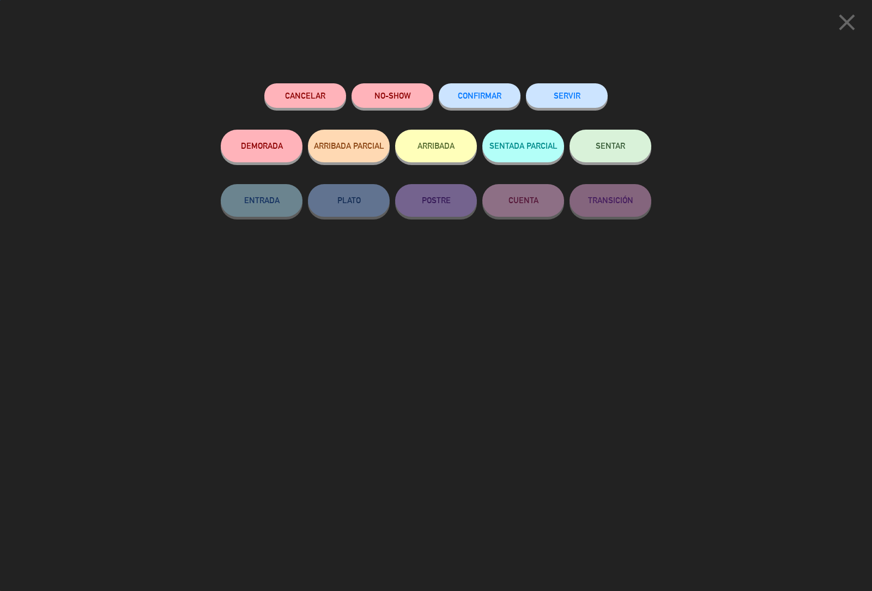
click at [490, 104] on button "CONFIRMAR" at bounding box center [480, 95] width 82 height 25
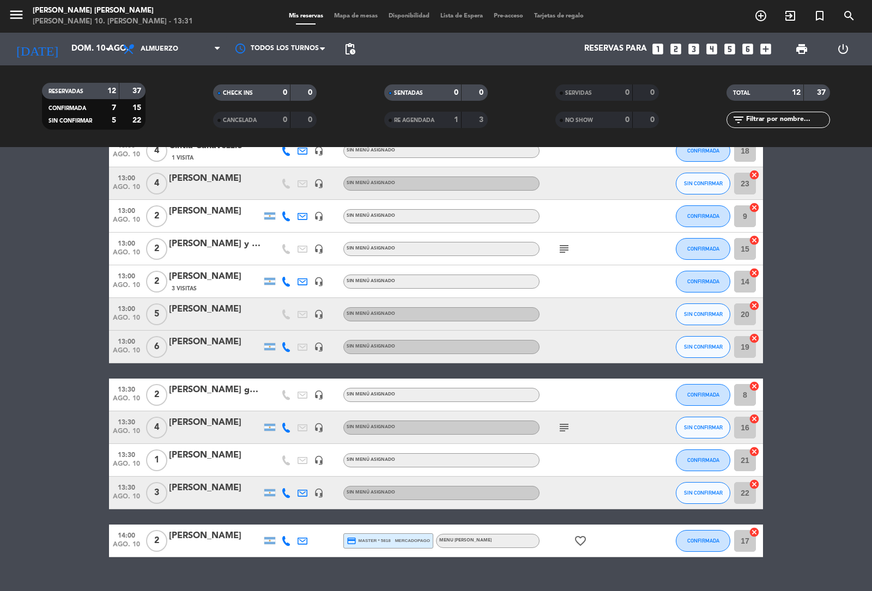
scroll to position [0, 0]
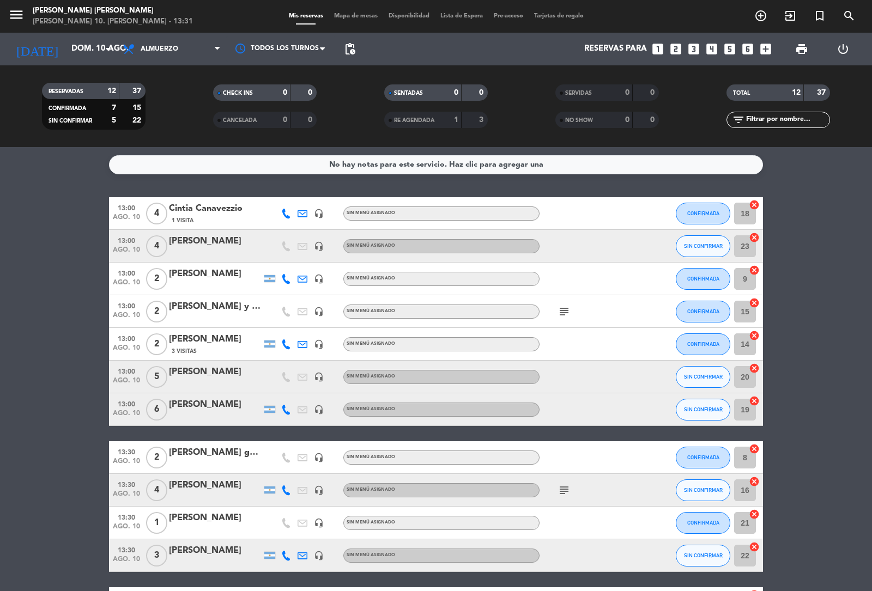
click at [185, 374] on div "[PERSON_NAME]" at bounding box center [215, 372] width 93 height 14
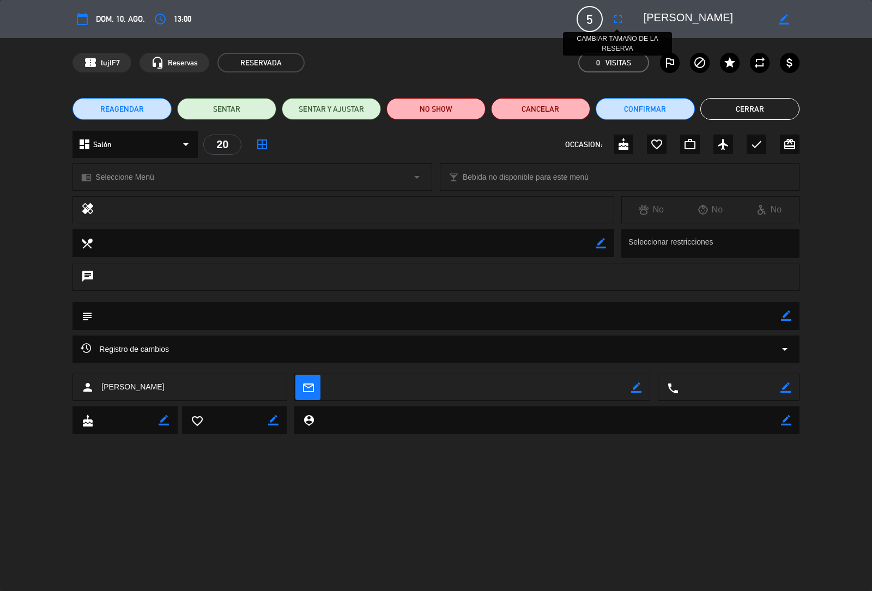
click at [614, 17] on icon "fullscreen" at bounding box center [618, 19] width 13 height 13
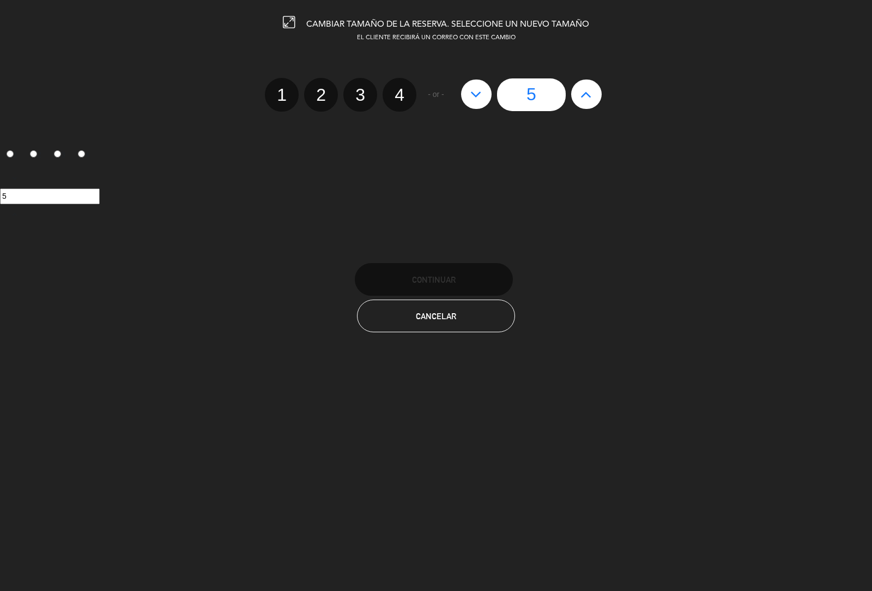
click at [412, 98] on label "4" at bounding box center [400, 95] width 34 height 34
click at [402, 89] on input "4" at bounding box center [398, 85] width 7 height 7
radio input "true"
radio input "false"
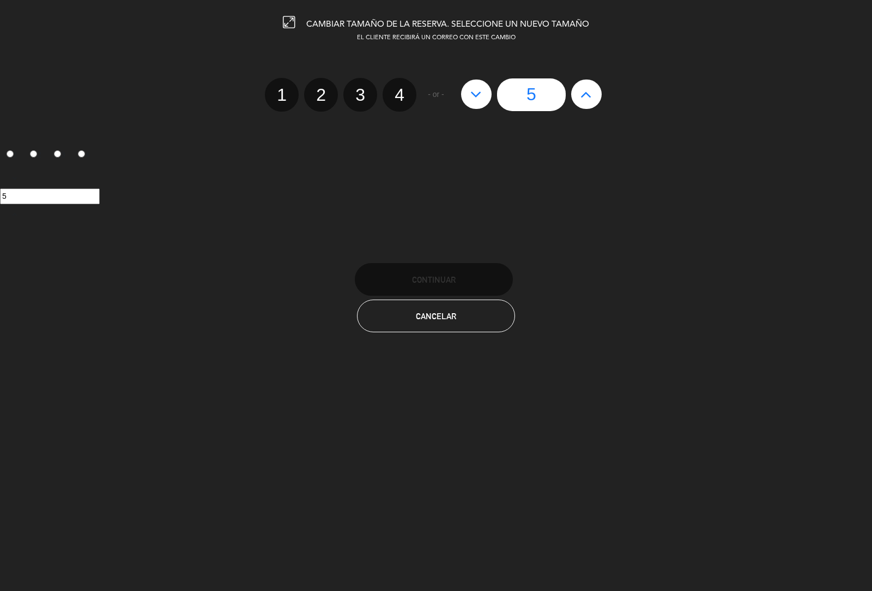
radio input "false"
radio input "true"
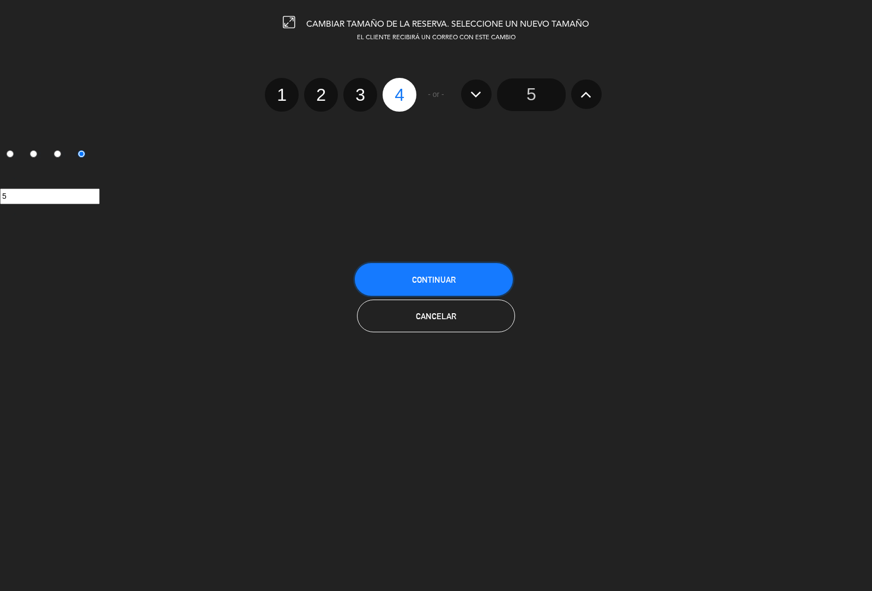
click at [424, 276] on span "Continuar" at bounding box center [434, 279] width 44 height 9
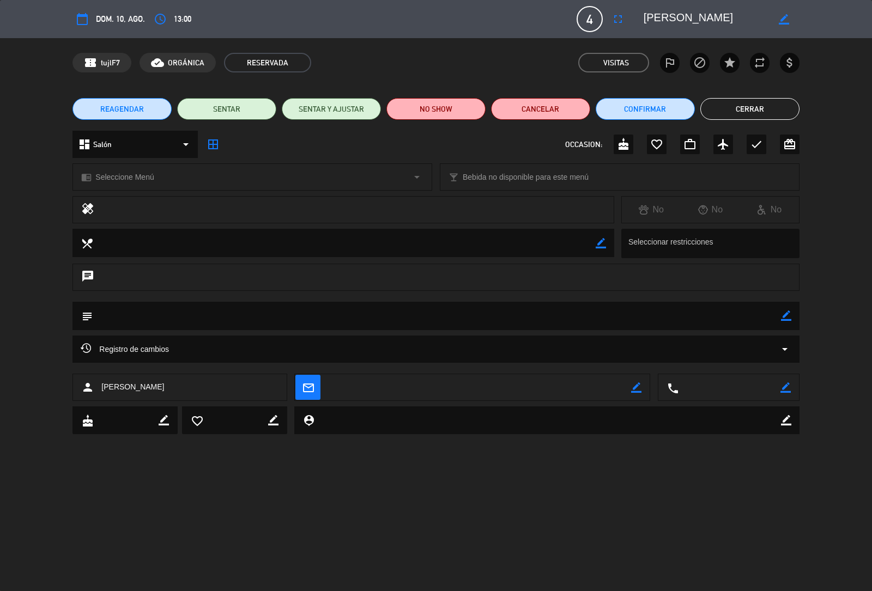
click at [764, 108] on button "Cerrar" at bounding box center [749, 109] width 99 height 22
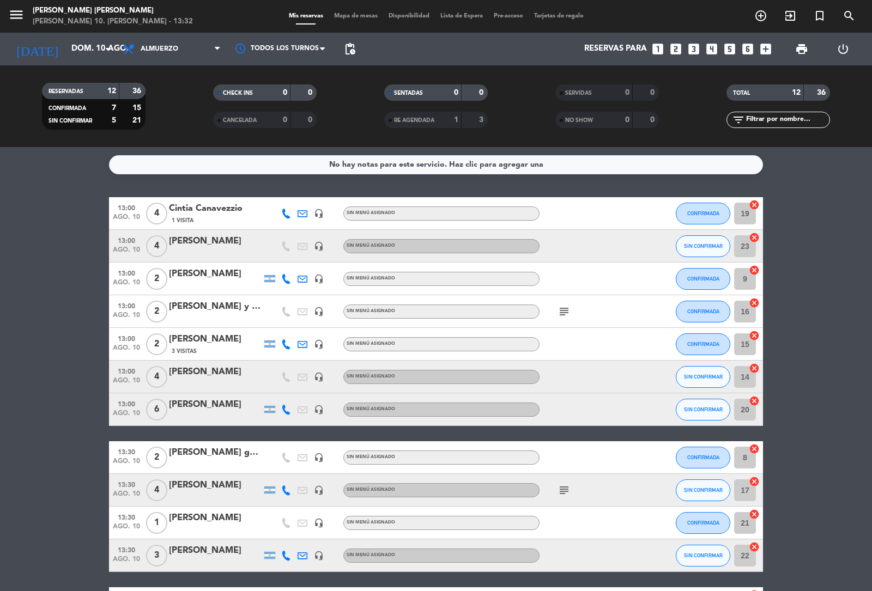
click at [562, 489] on icon "subject" at bounding box center [564, 490] width 13 height 13
